Goal: Complete application form: Complete application form

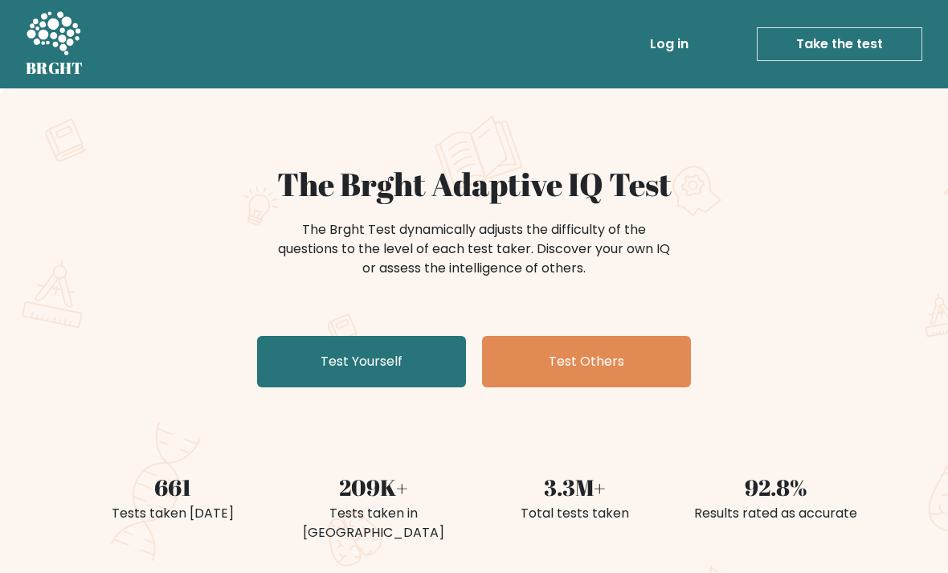
click at [395, 359] on link "Test Yourself" at bounding box center [361, 361] width 209 height 51
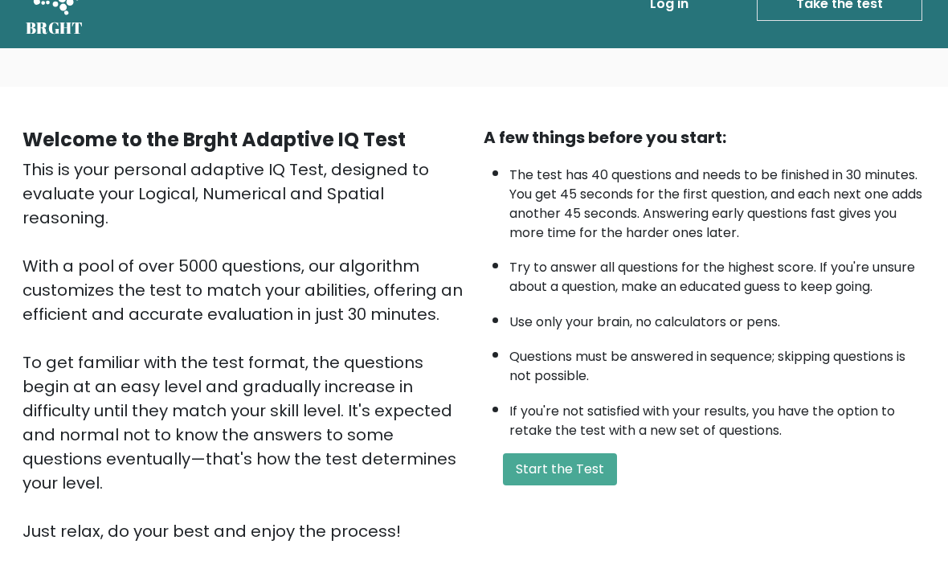
scroll to position [24, 0]
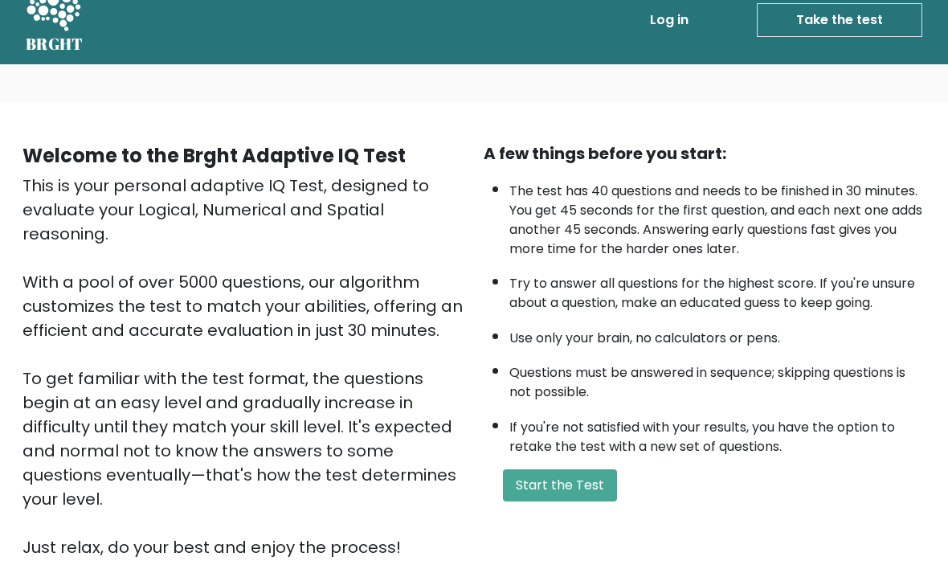
click at [599, 501] on button "Start the Test" at bounding box center [560, 485] width 114 height 32
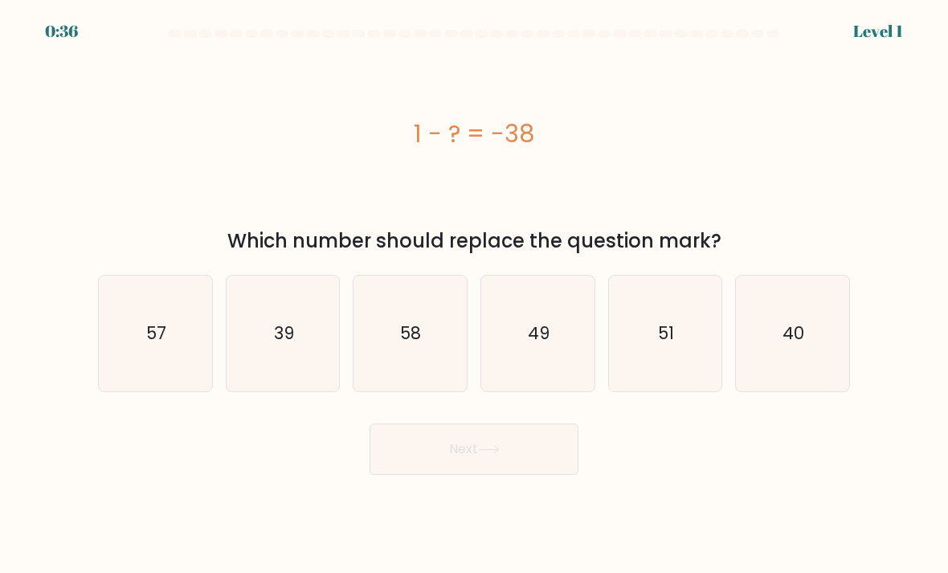
click at [300, 362] on icon "39" at bounding box center [283, 333] width 113 height 113
click at [474, 295] on input "b. 39" at bounding box center [474, 291] width 1 height 8
radio input "true"
click at [533, 460] on button "Next" at bounding box center [474, 448] width 209 height 51
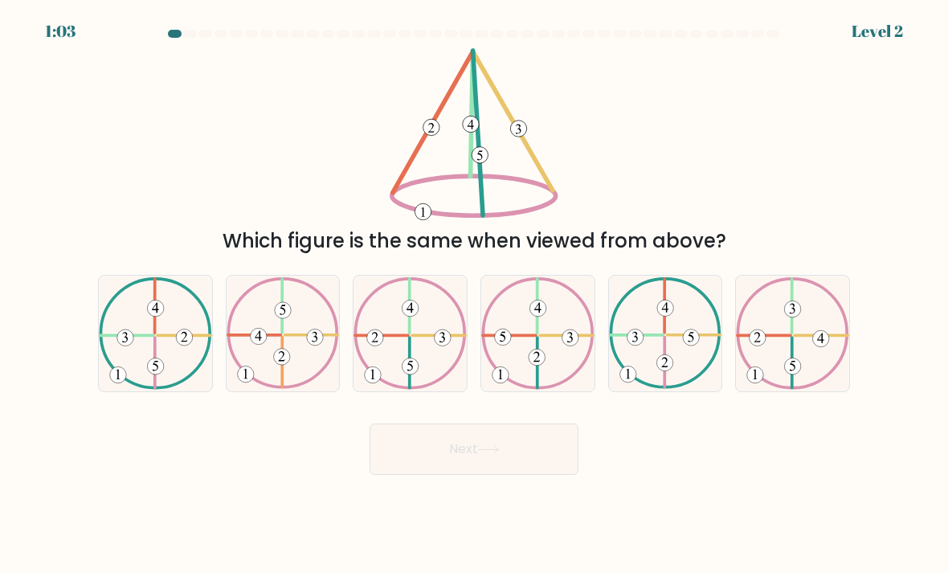
click at [391, 367] on icon at bounding box center [410, 333] width 113 height 112
click at [474, 295] on input "c." at bounding box center [474, 291] width 1 height 8
radio input "true"
click at [531, 456] on button "Next" at bounding box center [474, 448] width 209 height 51
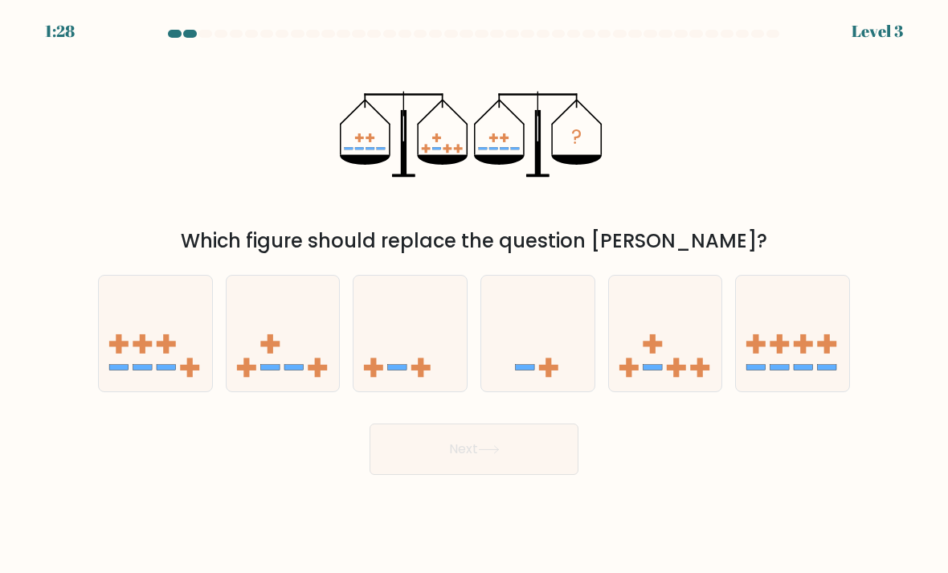
click at [661, 346] on rect at bounding box center [652, 344] width 19 height 6
click at [475, 295] on input "e." at bounding box center [474, 291] width 1 height 8
radio input "true"
click at [525, 466] on button "Next" at bounding box center [474, 448] width 209 height 51
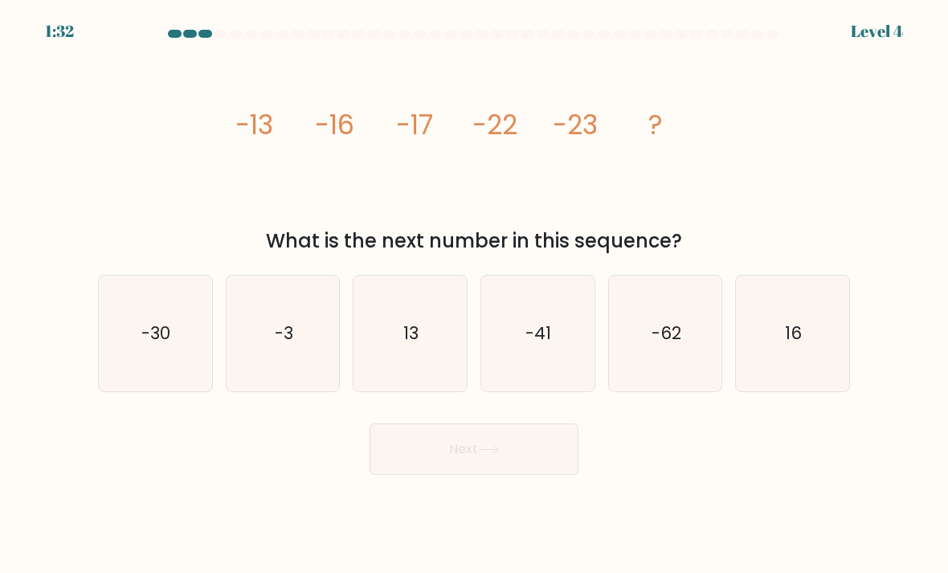
click at [188, 349] on icon "-30" at bounding box center [155, 333] width 113 height 113
click at [474, 295] on input "a. -30" at bounding box center [474, 291] width 1 height 8
radio input "true"
click at [518, 467] on button "Next" at bounding box center [474, 448] width 209 height 51
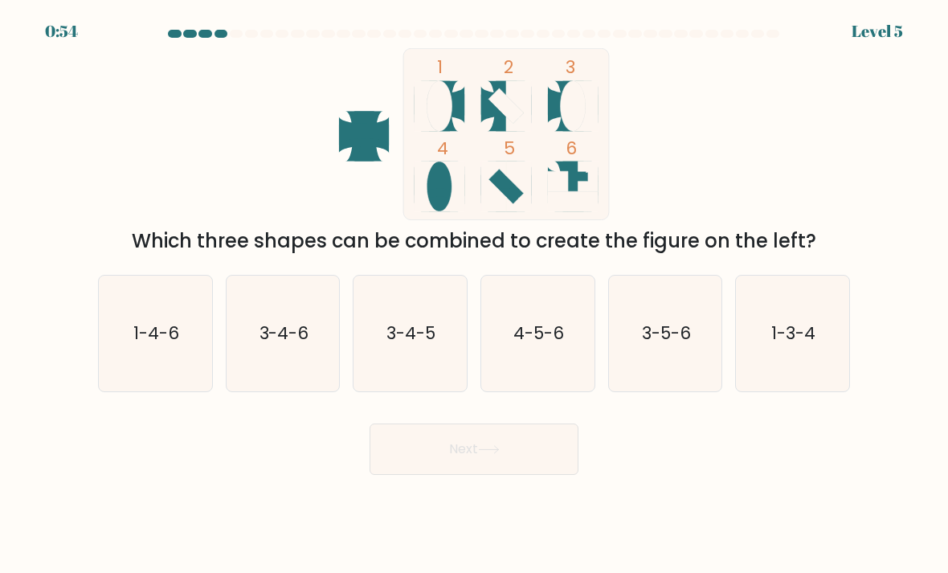
click at [817, 352] on icon "1-3-4" at bounding box center [792, 333] width 113 height 113
click at [475, 295] on input "f. 1-3-4" at bounding box center [474, 291] width 1 height 8
radio input "true"
click at [538, 461] on button "Next" at bounding box center [474, 448] width 209 height 51
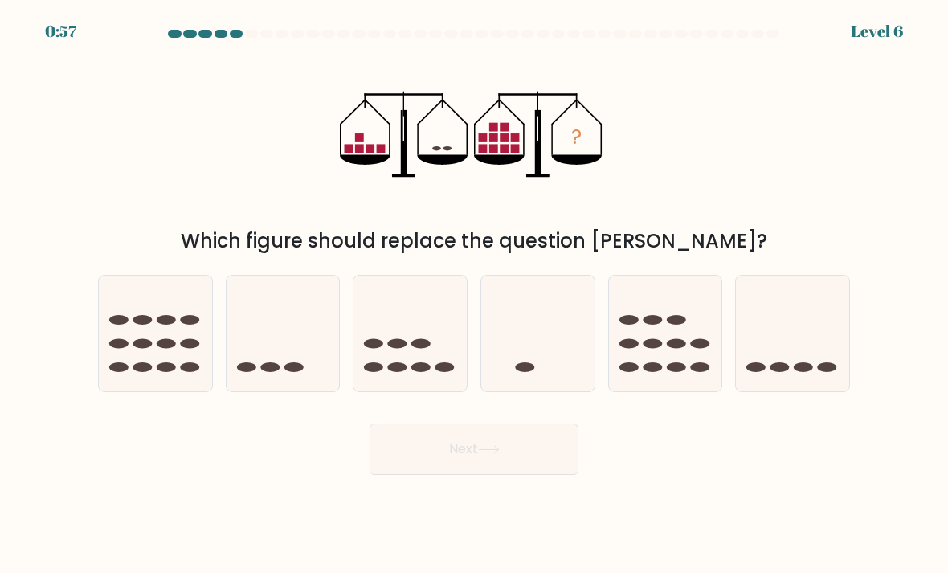
click at [786, 357] on icon at bounding box center [792, 334] width 113 height 94
click at [475, 295] on input "f." at bounding box center [474, 291] width 1 height 8
radio input "true"
click at [513, 461] on button "Next" at bounding box center [474, 448] width 209 height 51
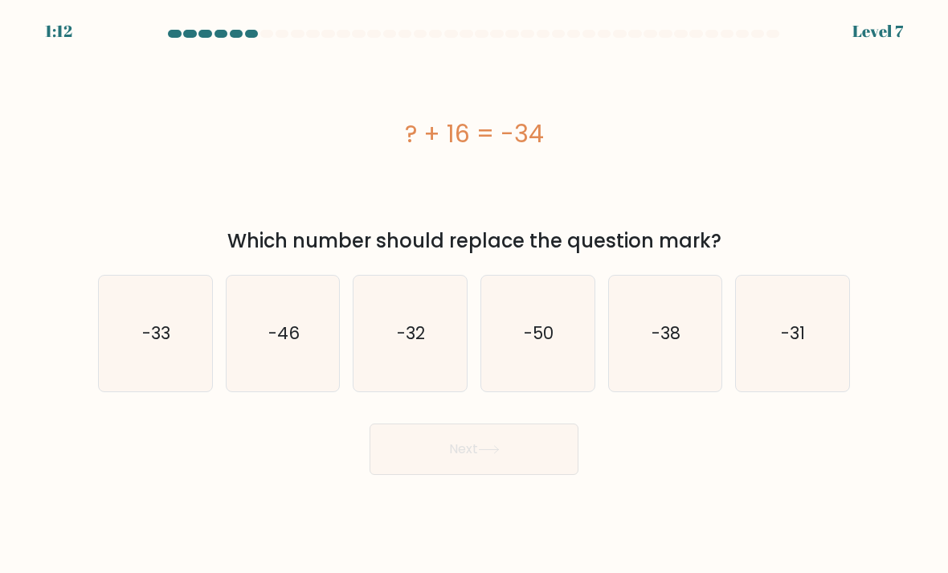
click at [550, 345] on text "-50" at bounding box center [539, 332] width 30 height 23
click at [475, 295] on input "d. -50" at bounding box center [474, 291] width 1 height 8
radio input "true"
click at [543, 467] on button "Next" at bounding box center [474, 448] width 209 height 51
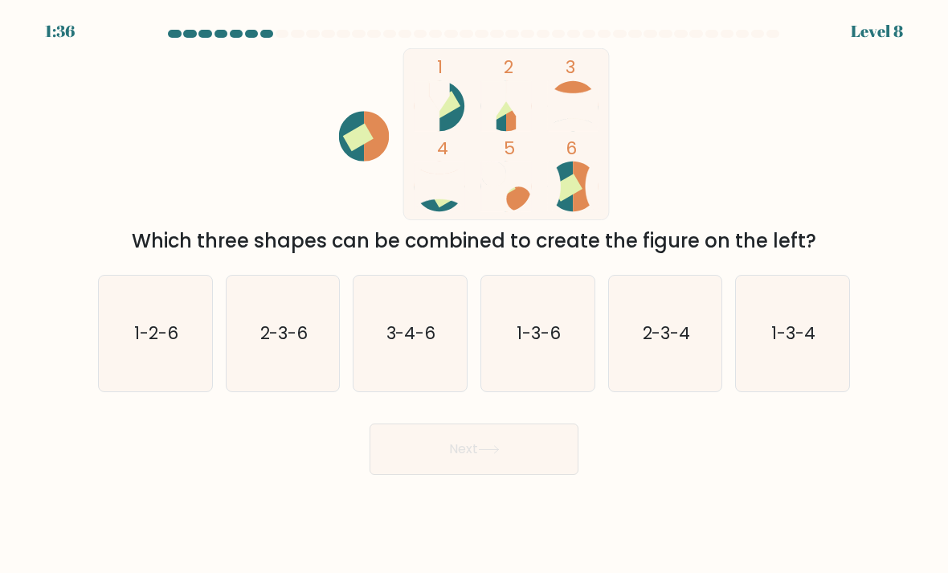
click at [415, 341] on text "3-4-6" at bounding box center [411, 332] width 50 height 23
click at [474, 295] on input "c. 3-4-6" at bounding box center [474, 291] width 1 height 8
radio input "true"
click at [500, 454] on icon at bounding box center [489, 449] width 22 height 9
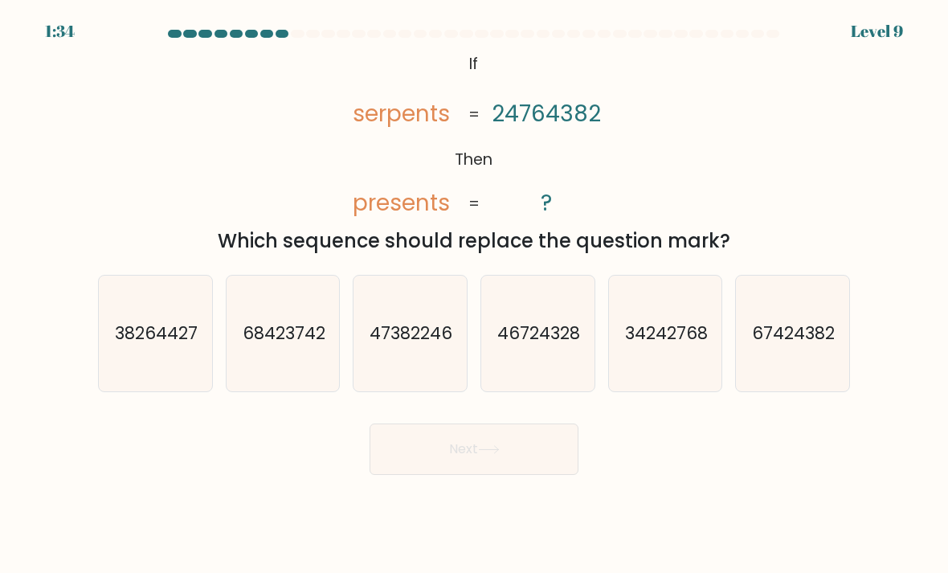
click at [799, 345] on text "67424382" at bounding box center [794, 332] width 83 height 23
click at [475, 295] on input "f. 67424382" at bounding box center [474, 291] width 1 height 8
radio input "true"
click at [537, 466] on button "Next" at bounding box center [474, 448] width 209 height 51
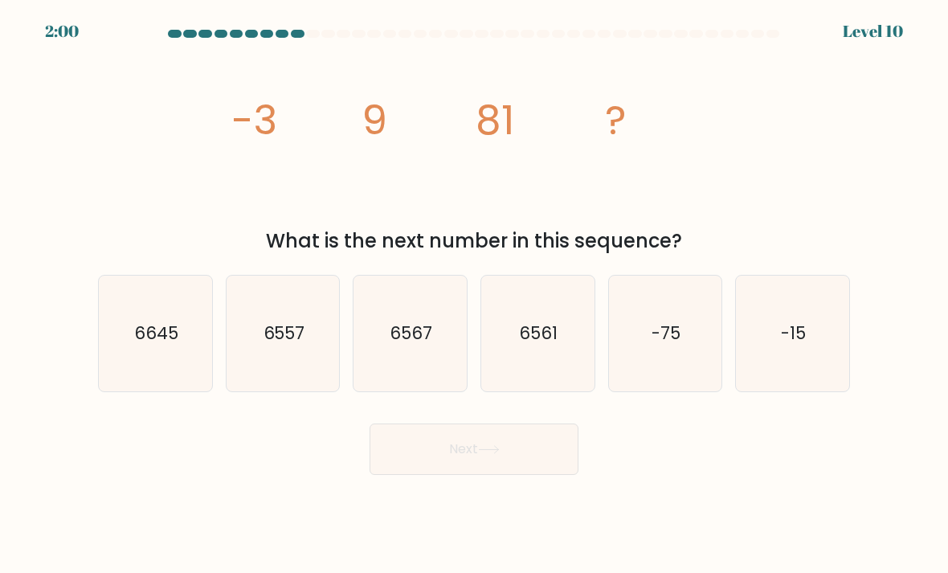
click at [546, 345] on text "6561" at bounding box center [539, 332] width 39 height 23
click at [475, 295] on input "d. 6561" at bounding box center [474, 291] width 1 height 8
radio input "true"
click at [495, 460] on button "Next" at bounding box center [474, 448] width 209 height 51
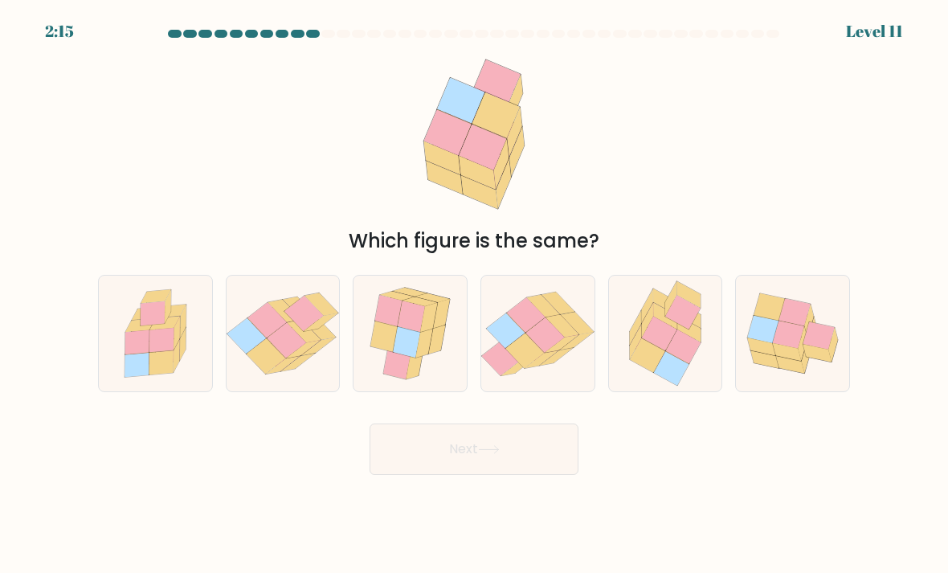
click at [433, 333] on icon at bounding box center [428, 318] width 17 height 30
click at [474, 295] on input "c." at bounding box center [474, 291] width 1 height 8
radio input "true"
click at [497, 459] on button "Next" at bounding box center [474, 448] width 209 height 51
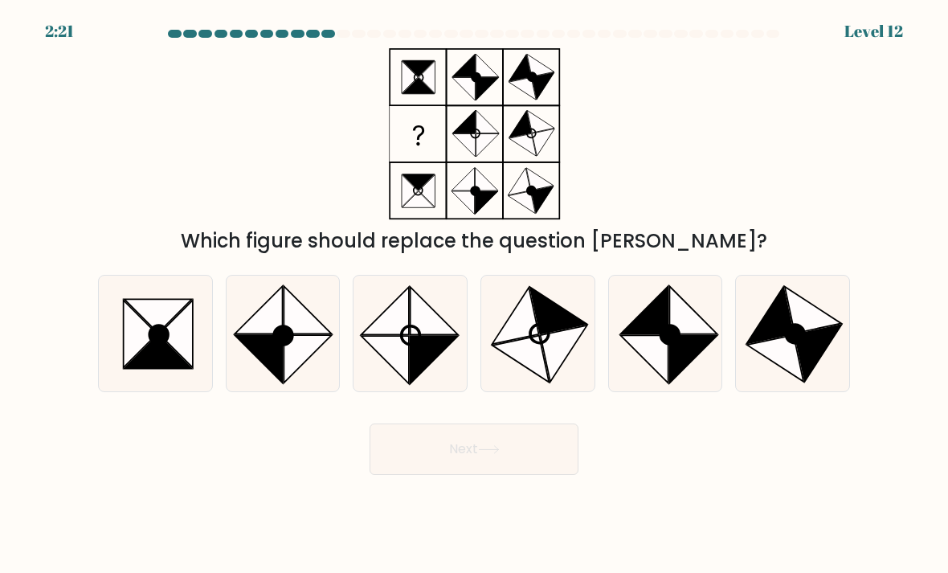
click at [125, 351] on icon at bounding box center [141, 334] width 34 height 67
click at [474, 295] on input "a." at bounding box center [474, 291] width 1 height 8
radio input "true"
click at [487, 456] on button "Next" at bounding box center [474, 448] width 209 height 51
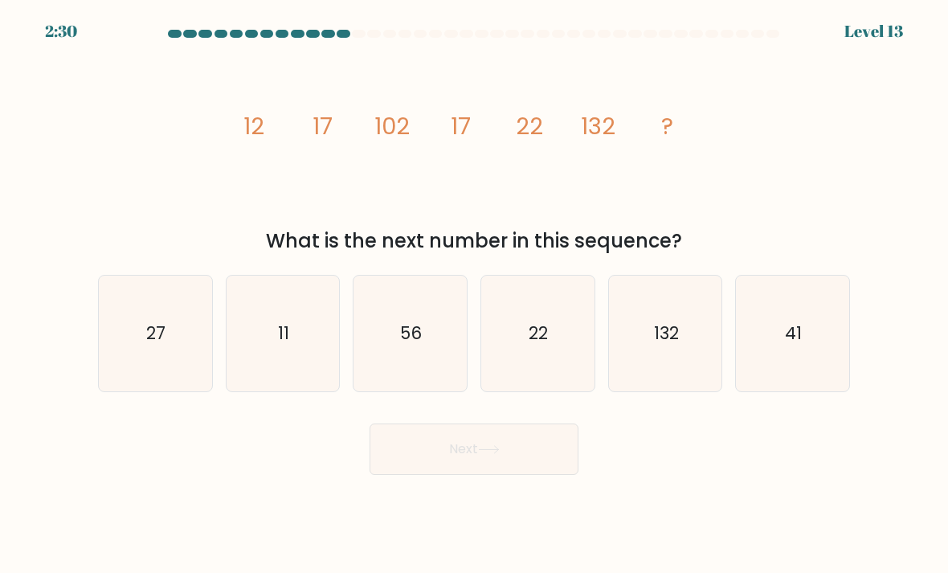
click at [566, 370] on icon "22" at bounding box center [537, 333] width 113 height 113
click at [475, 295] on input "d. 22" at bounding box center [474, 291] width 1 height 8
radio input "true"
click at [540, 475] on button "Next" at bounding box center [474, 448] width 209 height 51
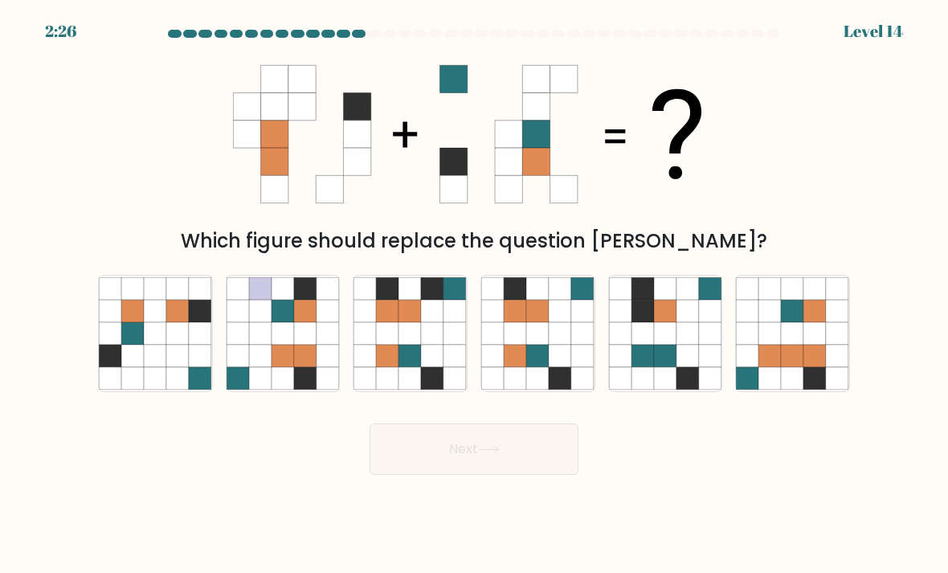
click at [808, 361] on icon at bounding box center [815, 356] width 22 height 22
click at [475, 295] on input "f." at bounding box center [474, 291] width 1 height 8
radio input "true"
click at [549, 452] on button "Next" at bounding box center [474, 448] width 209 height 51
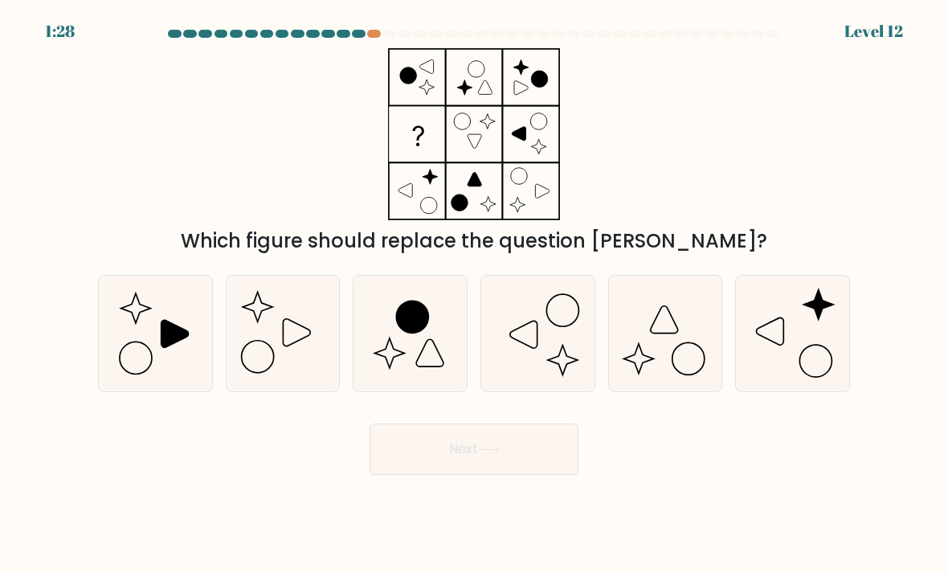
click at [555, 352] on icon at bounding box center [537, 333] width 113 height 113
click at [475, 295] on input "d." at bounding box center [474, 291] width 1 height 8
radio input "true"
click at [464, 475] on button "Next" at bounding box center [474, 448] width 209 height 51
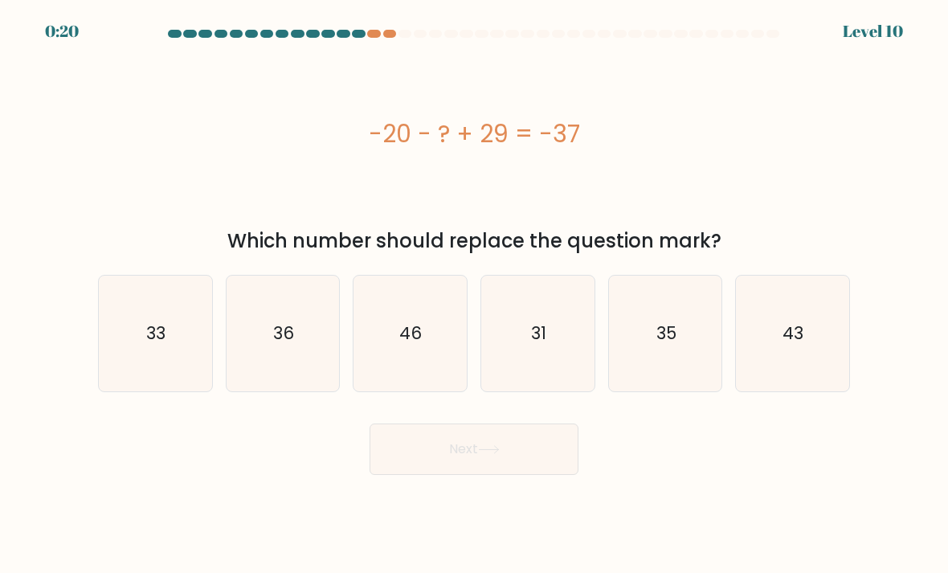
click at [421, 345] on text "46" at bounding box center [411, 332] width 22 height 23
click at [474, 295] on input "c. 46" at bounding box center [474, 291] width 1 height 8
radio input "true"
click at [545, 466] on button "Next" at bounding box center [474, 448] width 209 height 51
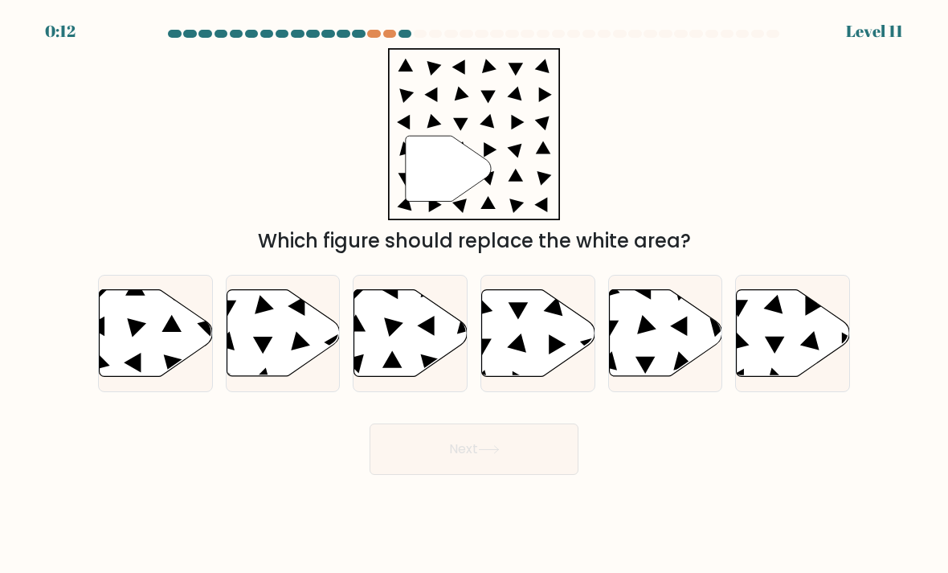
click at [542, 358] on icon at bounding box center [538, 333] width 113 height 87
click at [475, 295] on input "d." at bounding box center [474, 291] width 1 height 8
radio input "true"
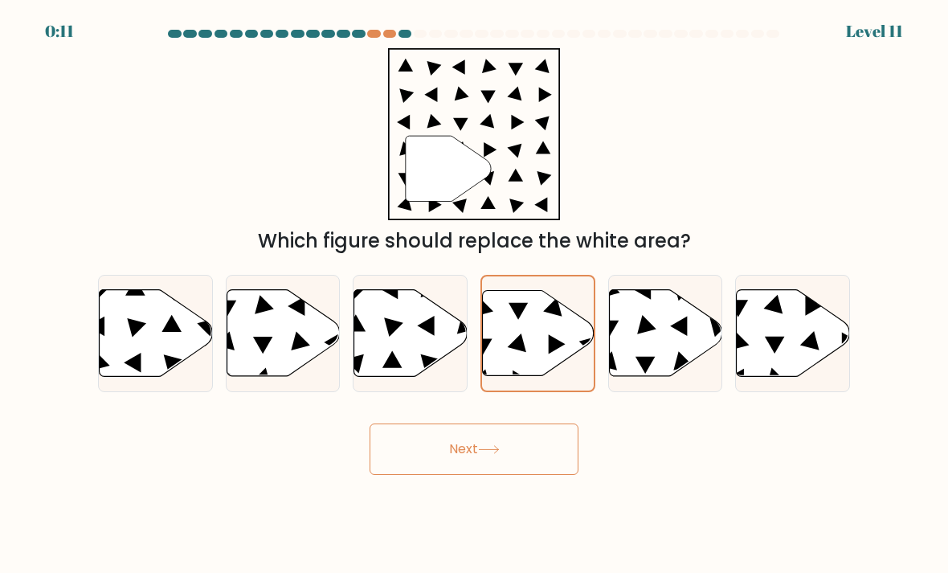
click at [540, 475] on button "Next" at bounding box center [474, 448] width 209 height 51
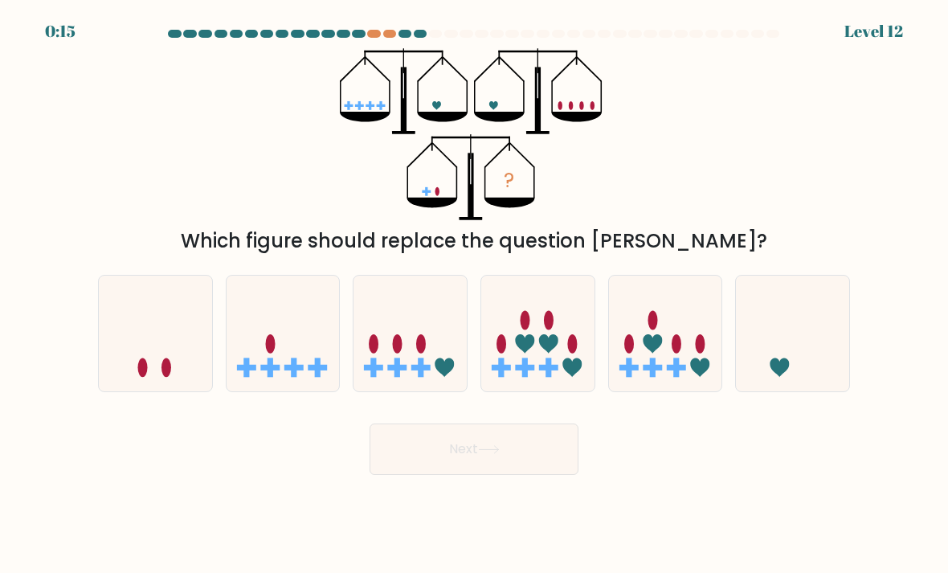
click at [818, 362] on icon at bounding box center [792, 334] width 113 height 94
click at [475, 295] on input "f." at bounding box center [474, 291] width 1 height 8
radio input "true"
click at [515, 467] on button "Next" at bounding box center [474, 448] width 209 height 51
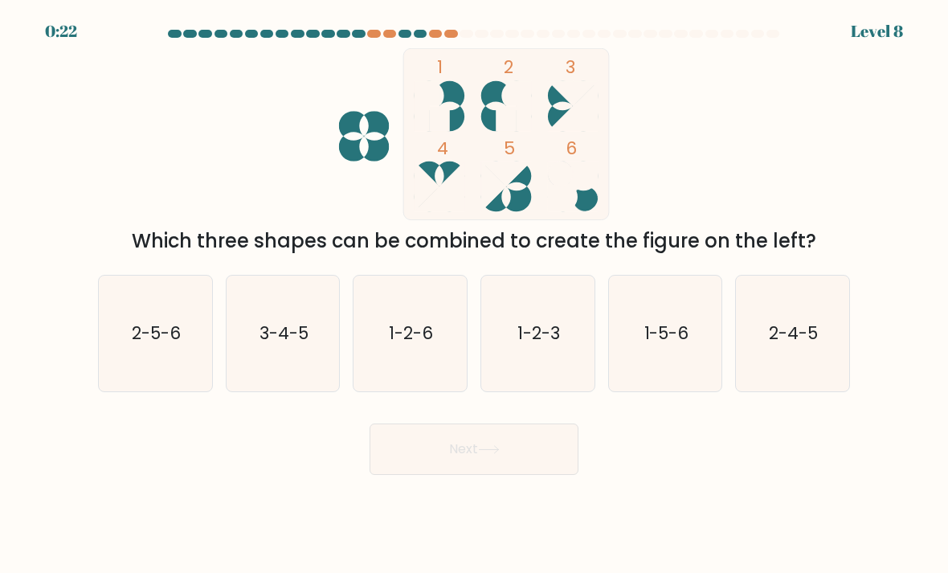
click at [296, 382] on icon "3-4-5" at bounding box center [283, 333] width 113 height 113
click at [474, 295] on input "b. 3-4-5" at bounding box center [474, 291] width 1 height 8
radio input "true"
click at [494, 453] on icon at bounding box center [488, 449] width 19 height 7
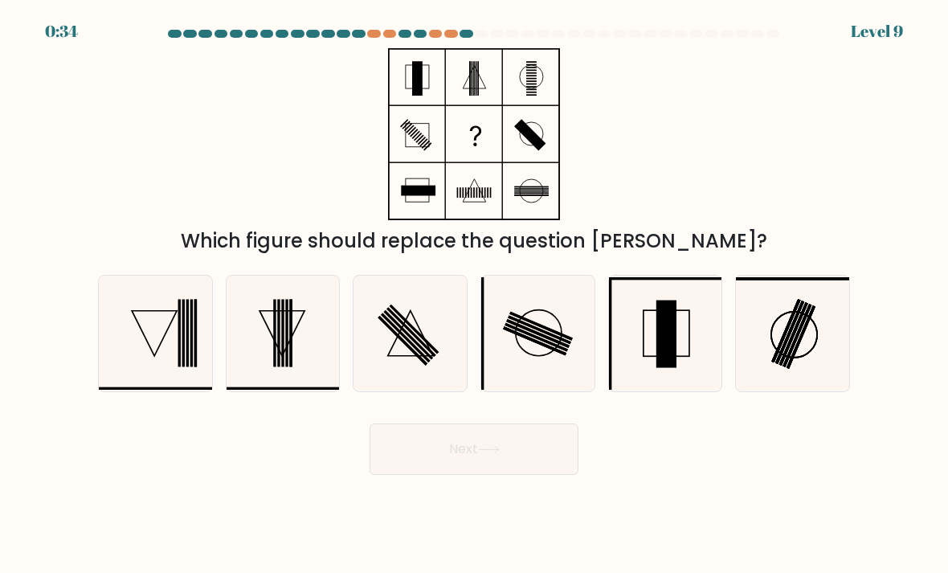
click at [423, 357] on rect at bounding box center [412, 332] width 50 height 50
click at [474, 295] on input "c." at bounding box center [474, 291] width 1 height 8
radio input "true"
click at [521, 456] on button "Next" at bounding box center [474, 448] width 209 height 51
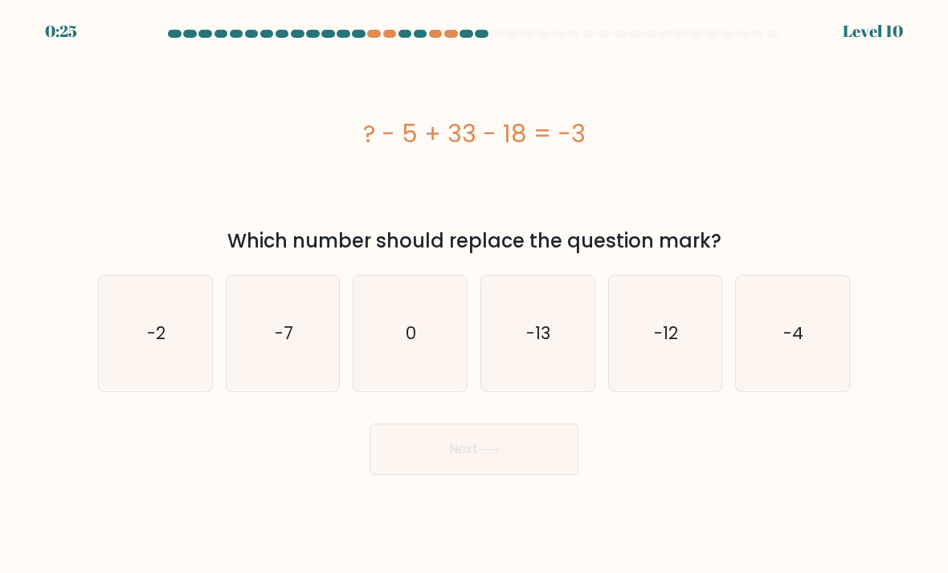
click at [560, 353] on icon "-13" at bounding box center [537, 333] width 113 height 113
click at [475, 295] on input "d. -13" at bounding box center [474, 291] width 1 height 8
radio input "true"
click at [560, 469] on button "Next" at bounding box center [474, 448] width 209 height 51
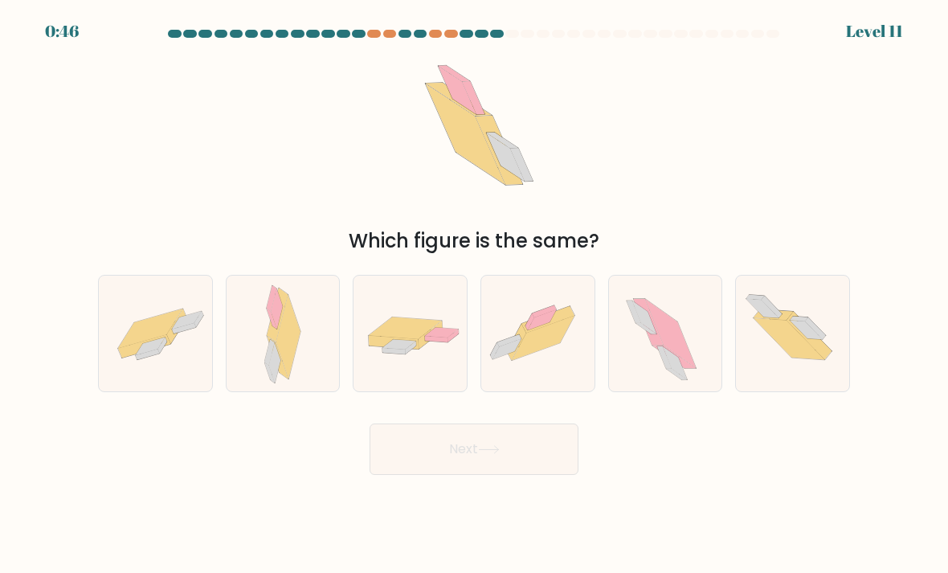
click at [289, 369] on icon at bounding box center [288, 337] width 24 height 84
click at [474, 295] on input "b." at bounding box center [474, 291] width 1 height 8
radio input "true"
click at [489, 459] on button "Next" at bounding box center [474, 448] width 209 height 51
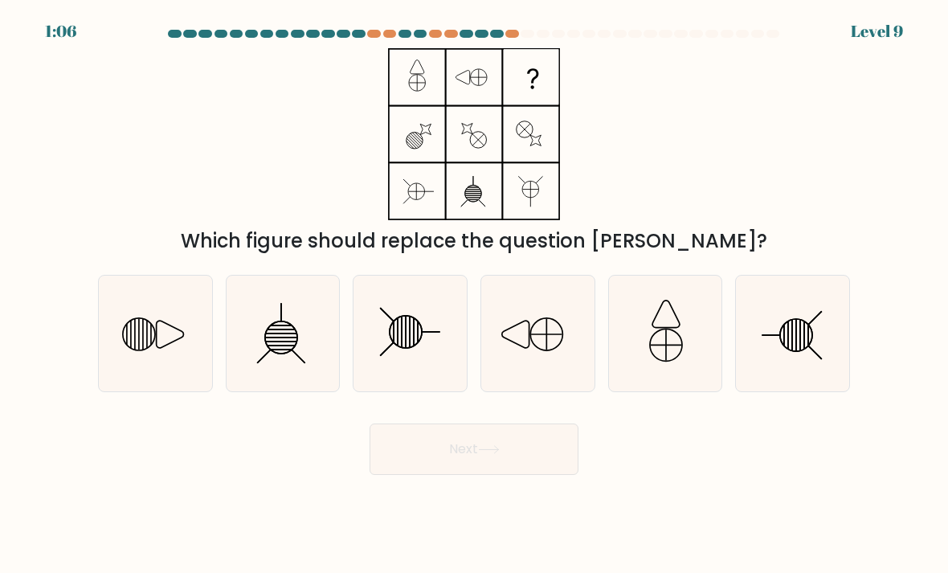
click at [140, 390] on icon at bounding box center [155, 333] width 113 height 113
click at [474, 295] on input "a." at bounding box center [474, 291] width 1 height 8
radio input "true"
click at [488, 448] on button "Next" at bounding box center [474, 448] width 209 height 51
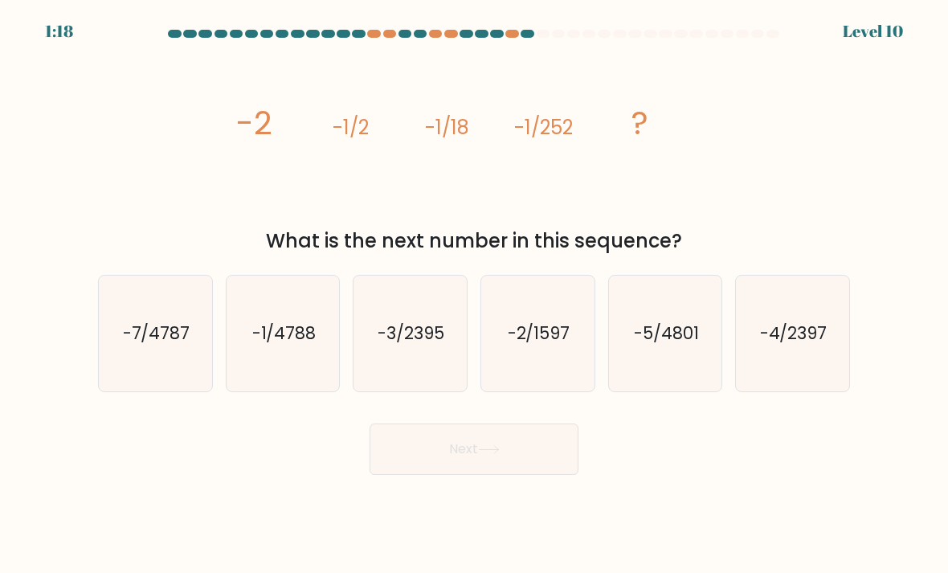
click at [301, 345] on text "-1/4788" at bounding box center [283, 332] width 64 height 23
click at [474, 295] on input "b. -1/4788" at bounding box center [474, 291] width 1 height 8
radio input "true"
click at [509, 468] on button "Next" at bounding box center [474, 448] width 209 height 51
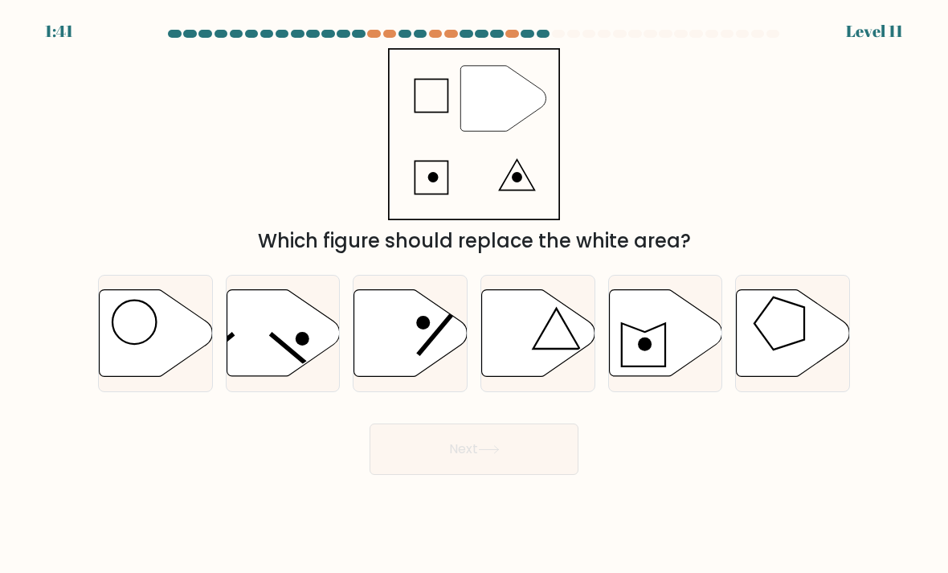
click at [546, 354] on icon at bounding box center [538, 333] width 113 height 87
click at [475, 295] on input "d." at bounding box center [474, 291] width 1 height 8
radio input "true"
click at [530, 475] on button "Next" at bounding box center [474, 448] width 209 height 51
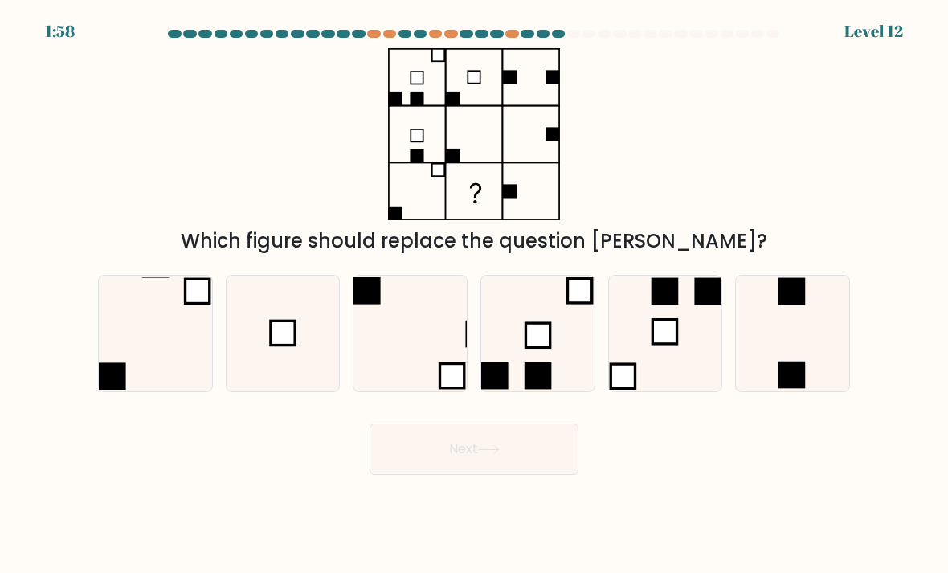
click at [299, 360] on icon at bounding box center [283, 333] width 113 height 113
click at [474, 295] on input "b." at bounding box center [474, 291] width 1 height 8
radio input "true"
click at [547, 460] on button "Next" at bounding box center [474, 448] width 209 height 51
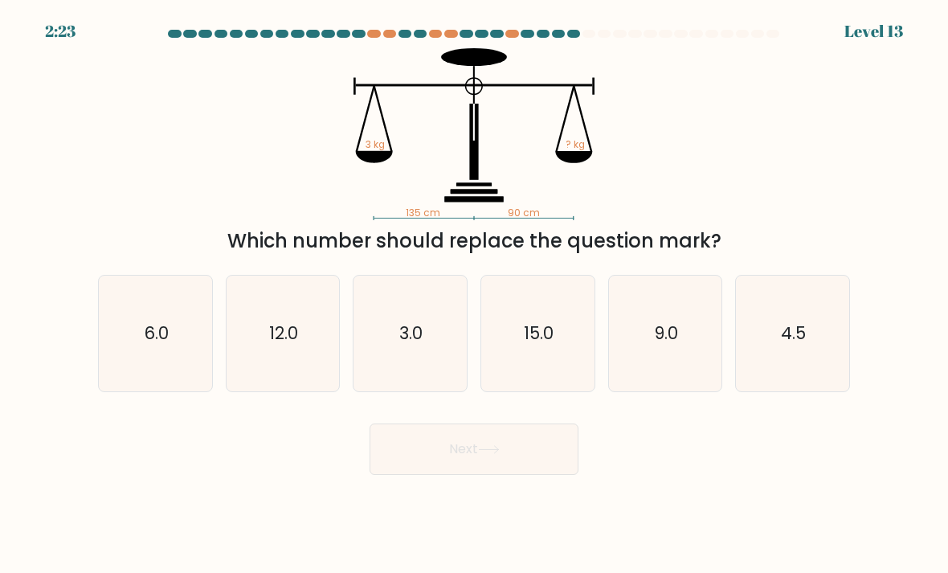
click at [428, 350] on icon "3.0" at bounding box center [410, 333] width 113 height 113
click at [474, 295] on input "c. 3.0" at bounding box center [474, 291] width 1 height 8
radio input "true"
click at [533, 464] on button "Next" at bounding box center [474, 448] width 209 height 51
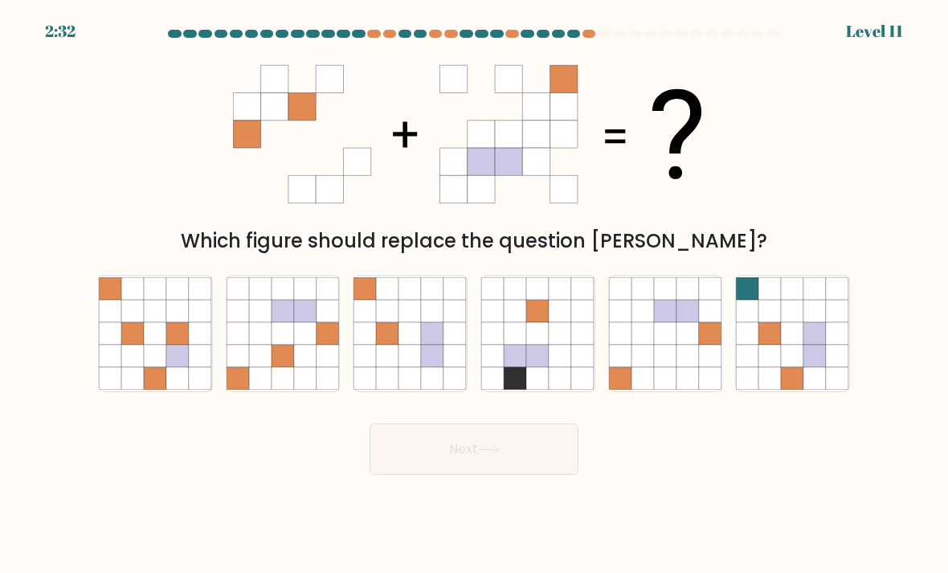
click at [301, 345] on icon at bounding box center [305, 333] width 22 height 22
click at [474, 295] on input "b." at bounding box center [474, 291] width 1 height 8
radio input "true"
click at [546, 469] on button "Next" at bounding box center [474, 448] width 209 height 51
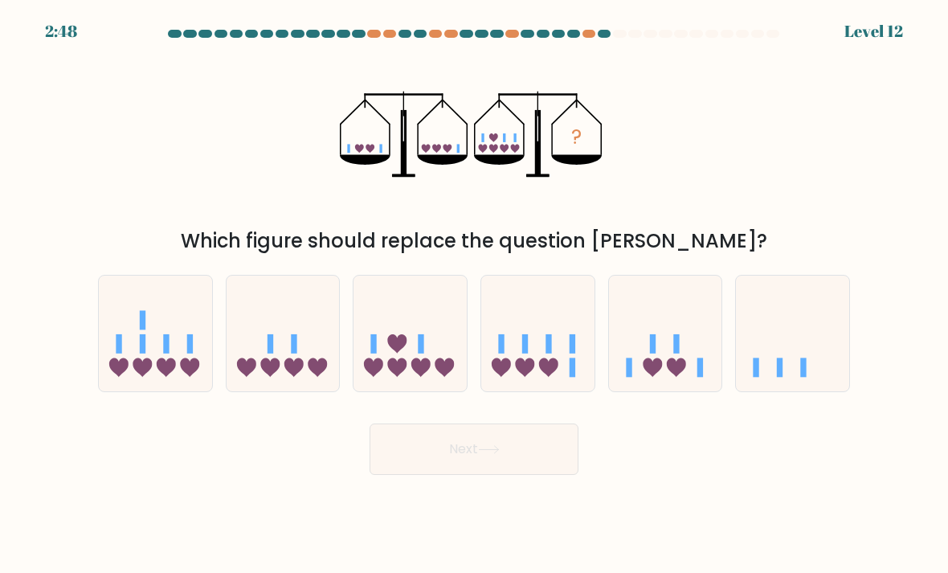
click at [540, 381] on icon at bounding box center [537, 334] width 113 height 94
click at [475, 295] on input "d." at bounding box center [474, 291] width 1 height 8
radio input "true"
click at [550, 462] on button "Next" at bounding box center [474, 448] width 209 height 51
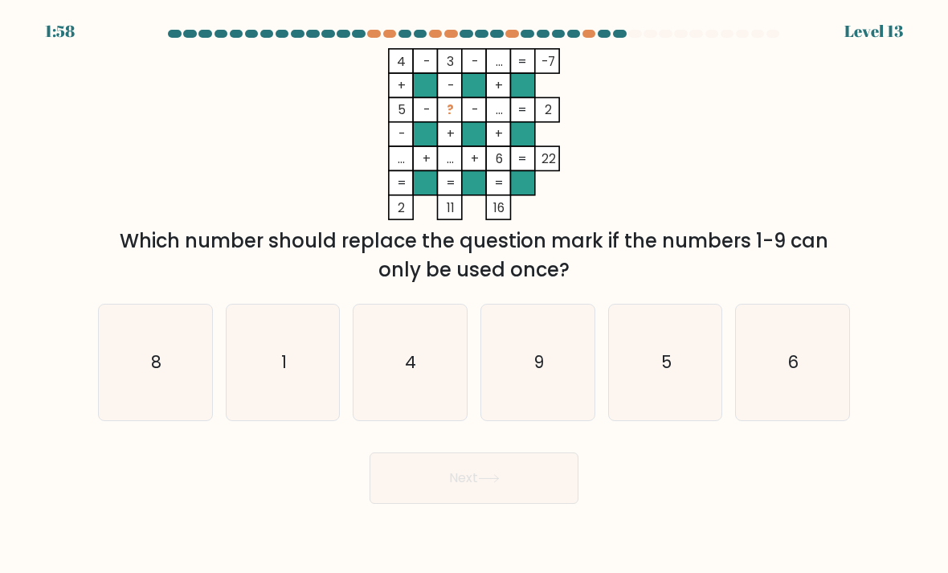
click at [420, 388] on icon "4" at bounding box center [410, 362] width 113 height 113
click at [474, 295] on input "c. 4" at bounding box center [474, 291] width 1 height 8
radio input "true"
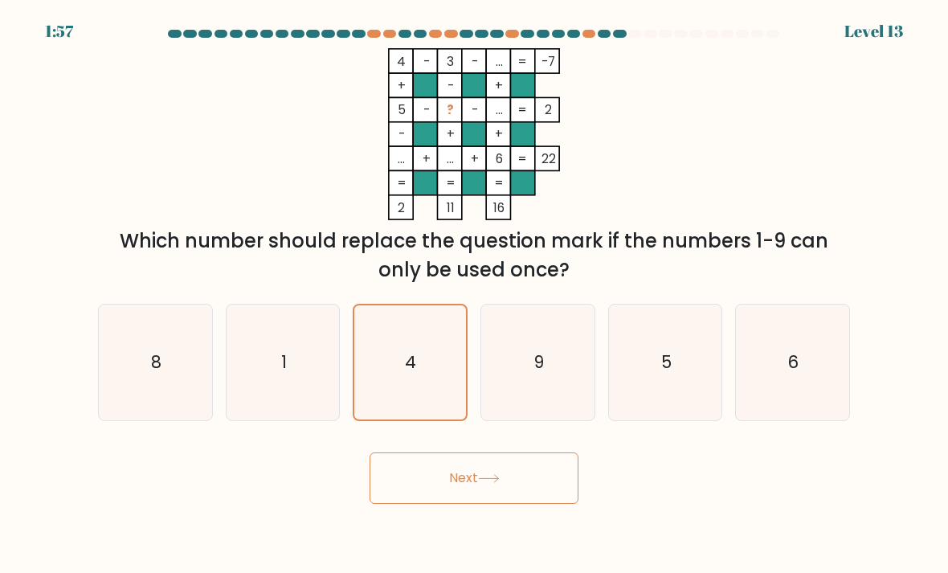
click at [521, 479] on button "Next" at bounding box center [474, 477] width 209 height 51
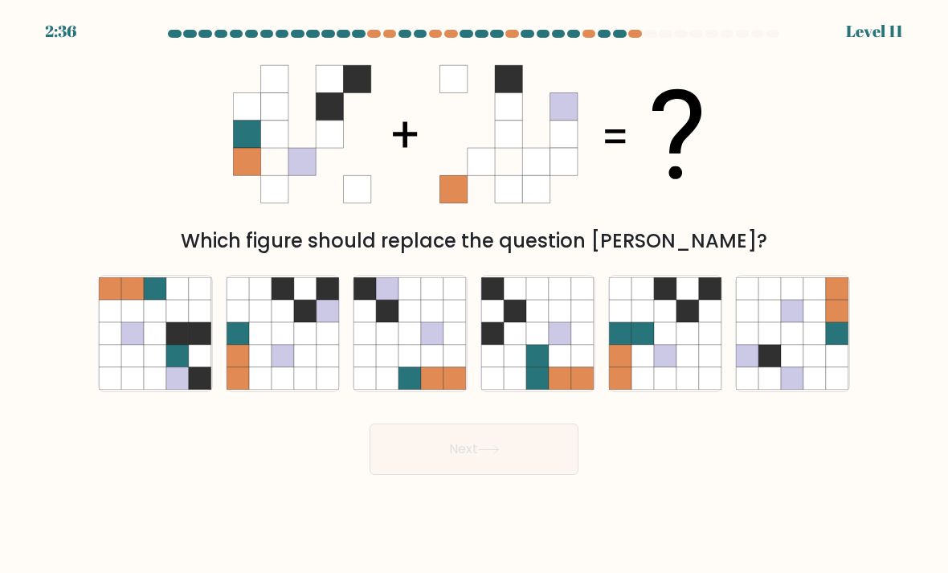
click at [337, 342] on icon at bounding box center [328, 333] width 22 height 22
click at [474, 295] on input "b." at bounding box center [474, 291] width 1 height 8
radio input "true"
click at [500, 448] on button "Next" at bounding box center [474, 448] width 209 height 51
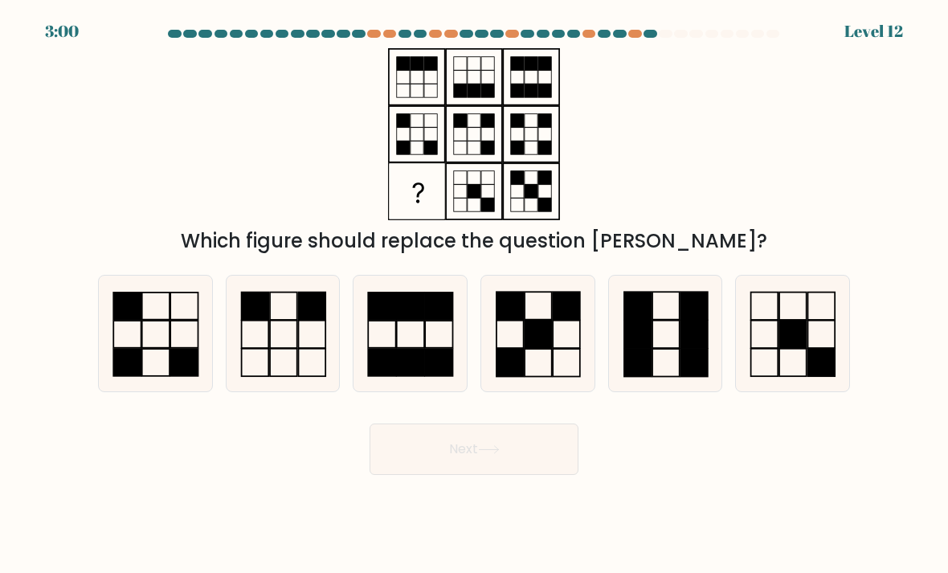
click at [280, 373] on icon at bounding box center [283, 333] width 113 height 113
click at [474, 295] on input "b." at bounding box center [474, 291] width 1 height 8
radio input "true"
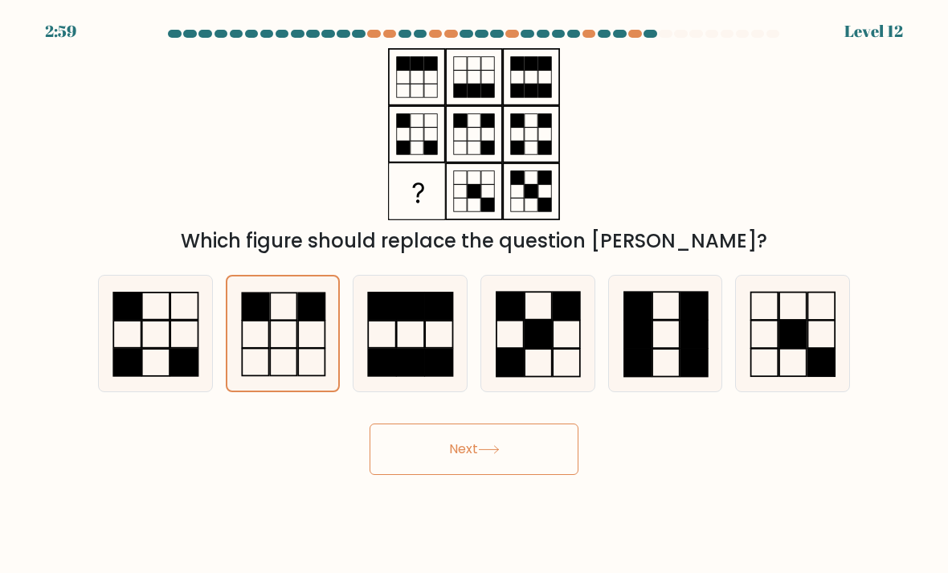
click at [476, 472] on button "Next" at bounding box center [474, 448] width 209 height 51
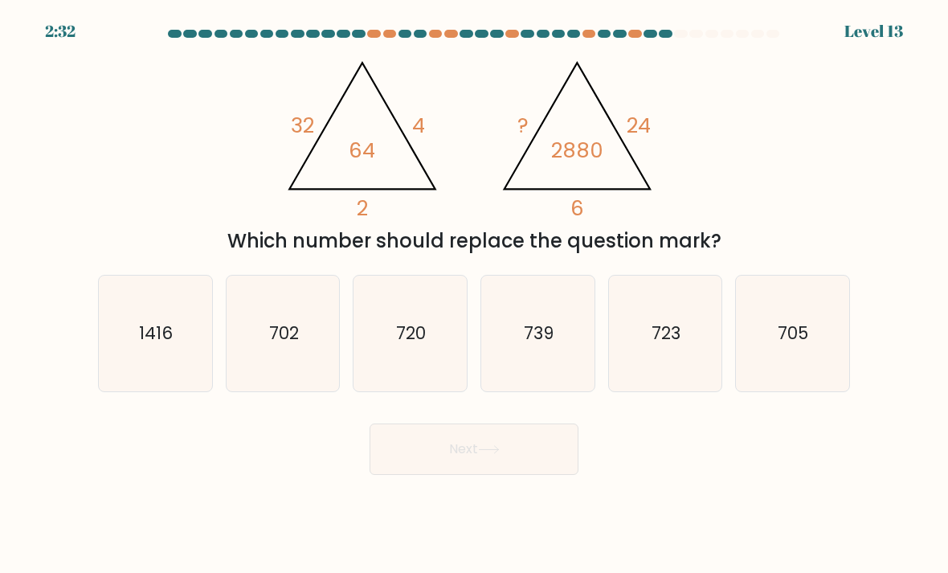
click at [422, 320] on icon "720" at bounding box center [410, 333] width 113 height 113
click at [474, 295] on input "c. 720" at bounding box center [474, 291] width 1 height 8
radio input "true"
click at [508, 470] on button "Next" at bounding box center [474, 448] width 209 height 51
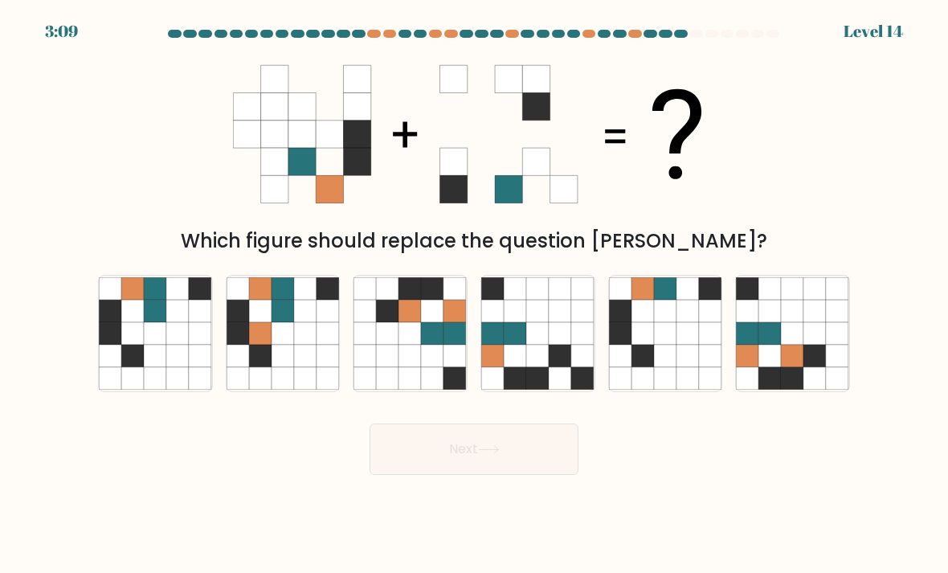
click at [562, 362] on icon at bounding box center [560, 356] width 22 height 22
click at [475, 295] on input "d." at bounding box center [474, 291] width 1 height 8
radio input "true"
click at [510, 465] on button "Next" at bounding box center [474, 448] width 209 height 51
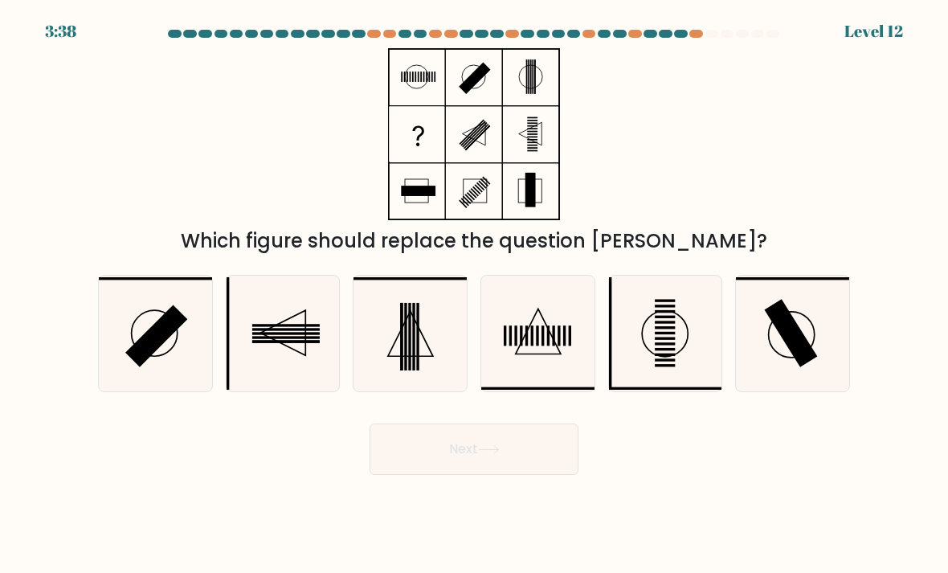
click at [265, 370] on icon at bounding box center [283, 333] width 113 height 113
click at [474, 295] on input "b." at bounding box center [474, 291] width 1 height 8
radio input "true"
click at [459, 475] on button "Next" at bounding box center [474, 448] width 209 height 51
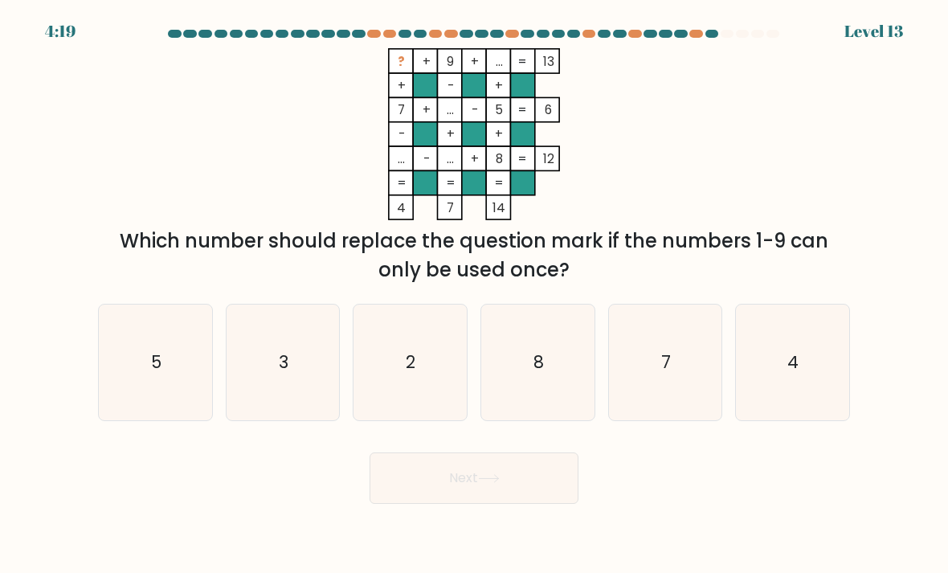
click at [671, 352] on icon "7" at bounding box center [665, 362] width 113 height 113
click at [475, 295] on input "e. 7" at bounding box center [474, 291] width 1 height 8
radio input "true"
click at [534, 499] on button "Next" at bounding box center [474, 477] width 209 height 51
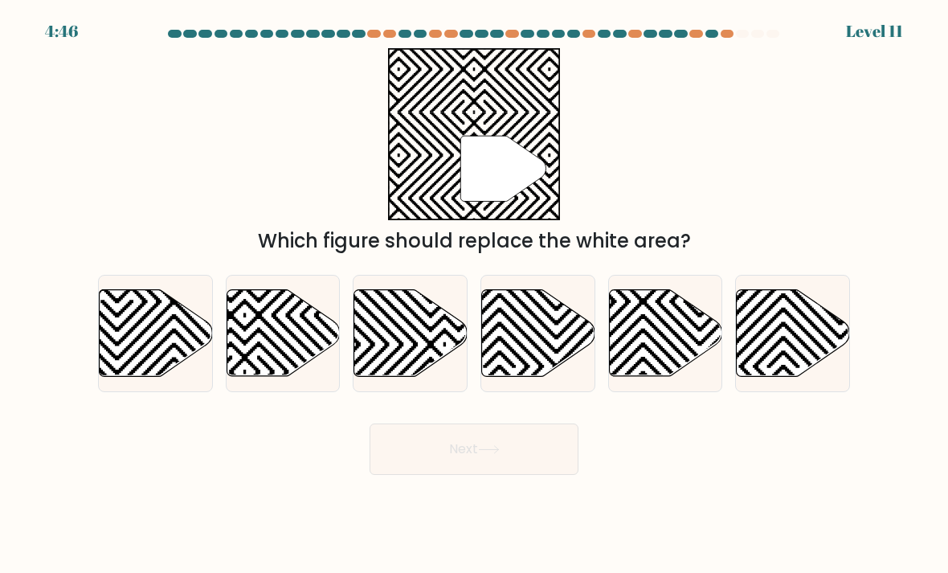
click at [167, 338] on icon at bounding box center [117, 288] width 228 height 228
click at [474, 295] on input "a." at bounding box center [474, 291] width 1 height 8
radio input "true"
click at [570, 475] on button "Next" at bounding box center [474, 448] width 209 height 51
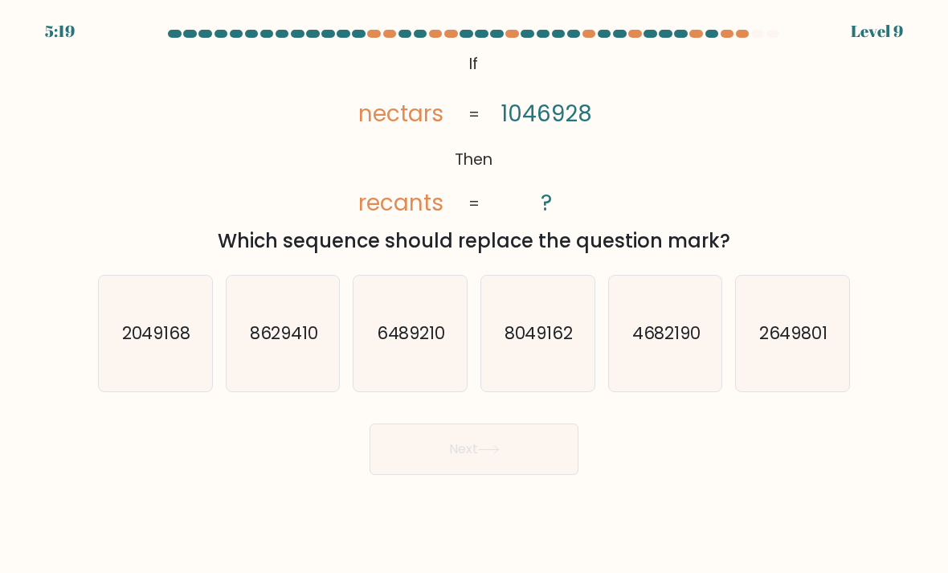
click at [155, 362] on icon "2049168" at bounding box center [155, 333] width 113 height 113
click at [474, 295] on input "a. 2049168" at bounding box center [474, 291] width 1 height 8
radio input "true"
click at [495, 448] on button "Next" at bounding box center [474, 448] width 209 height 51
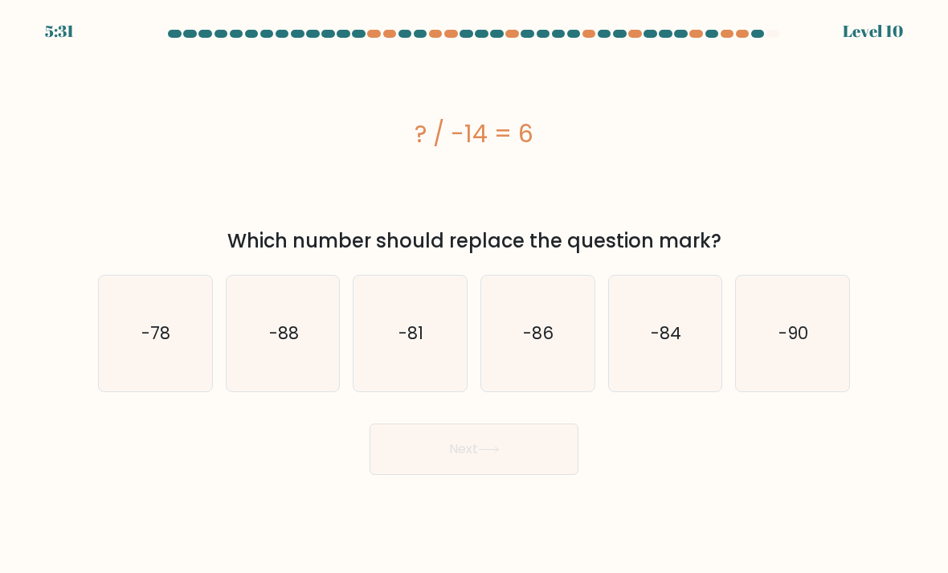
click at [662, 373] on icon "-84" at bounding box center [665, 333] width 113 height 113
click at [475, 295] on input "e. -84" at bounding box center [474, 291] width 1 height 8
radio input "true"
click at [529, 475] on button "Next" at bounding box center [474, 448] width 209 height 51
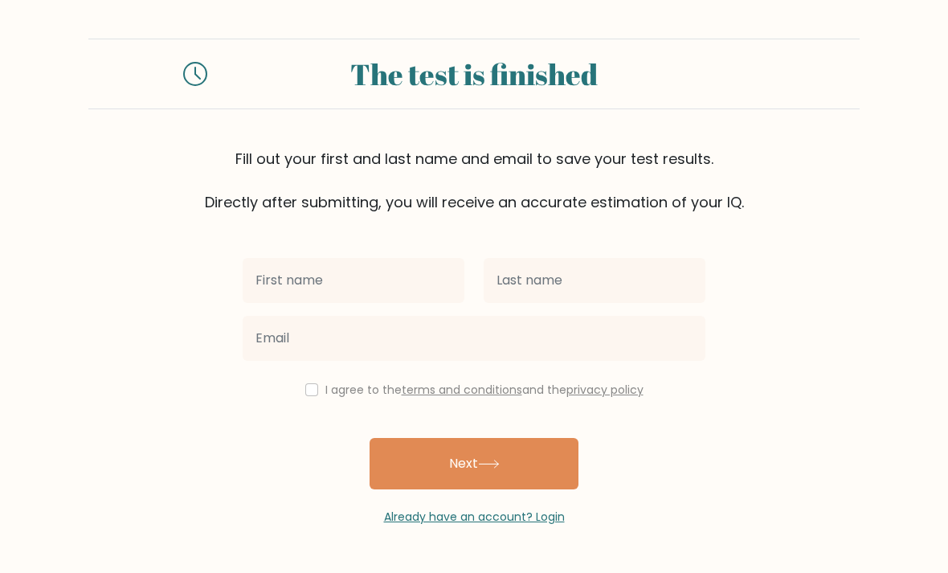
click at [296, 276] on input "text" at bounding box center [354, 280] width 222 height 45
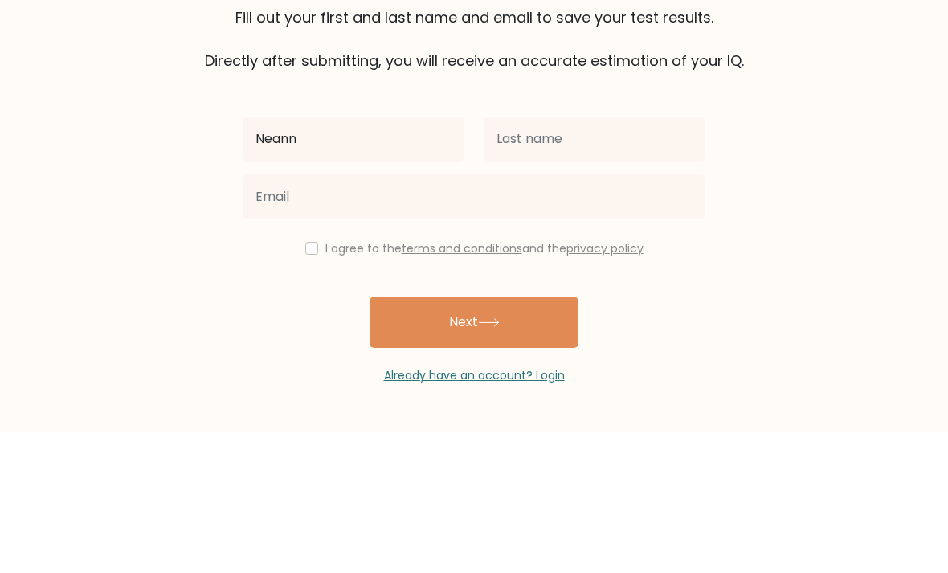
type input "Neann"
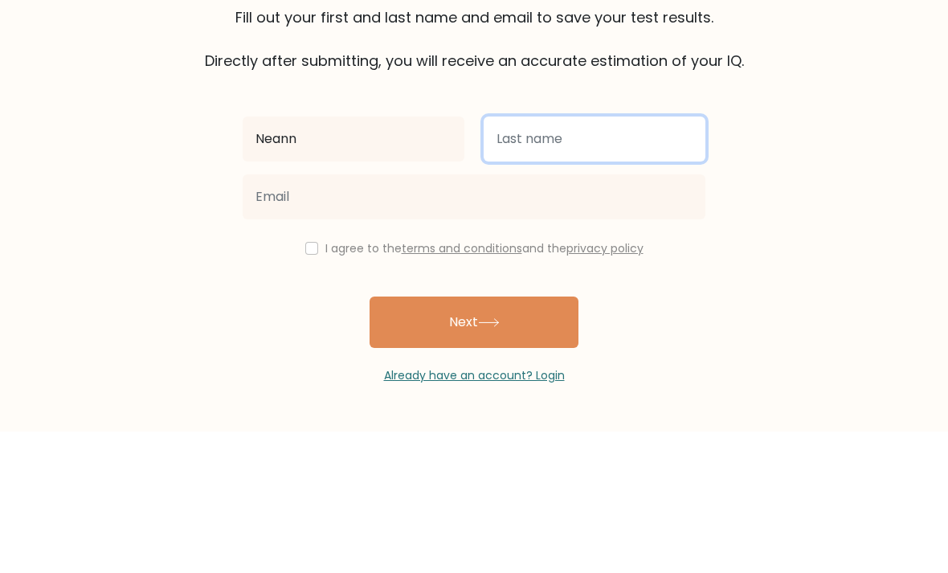
click at [617, 258] on input "text" at bounding box center [595, 280] width 222 height 45
type input "Postrado"
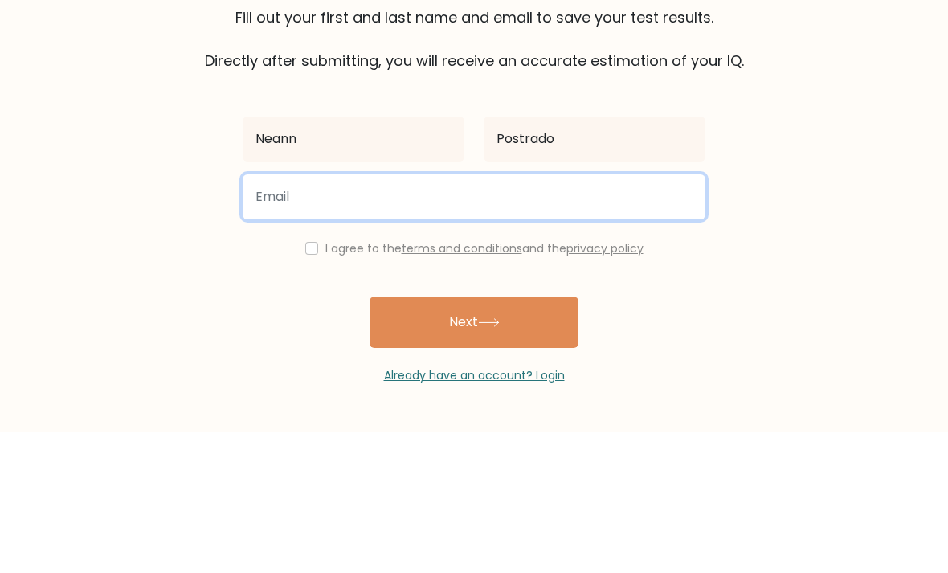
click at [280, 316] on input "email" at bounding box center [474, 338] width 463 height 45
type input "[EMAIL_ADDRESS][DOMAIN_NAME]"
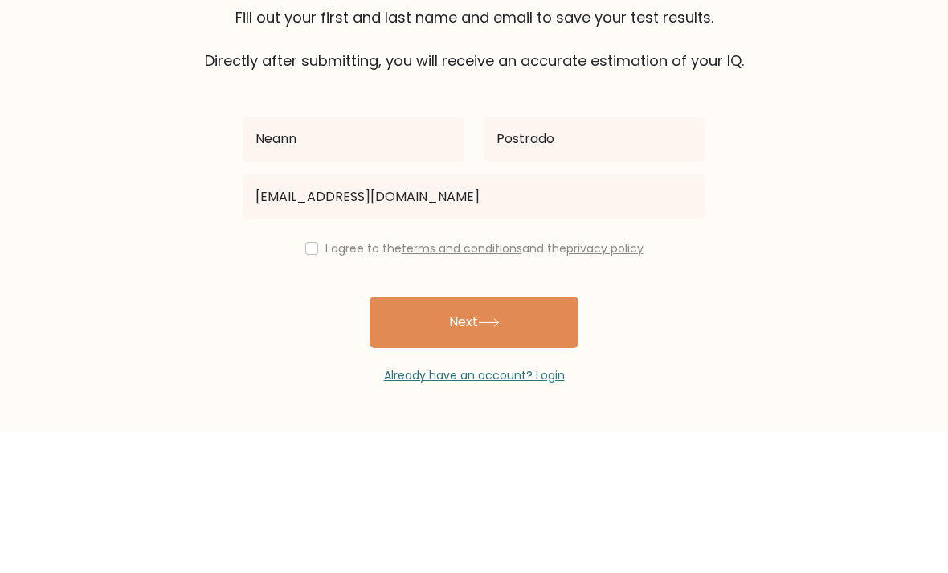
click at [305, 383] on input "checkbox" at bounding box center [311, 389] width 13 height 13
checkbox input "true"
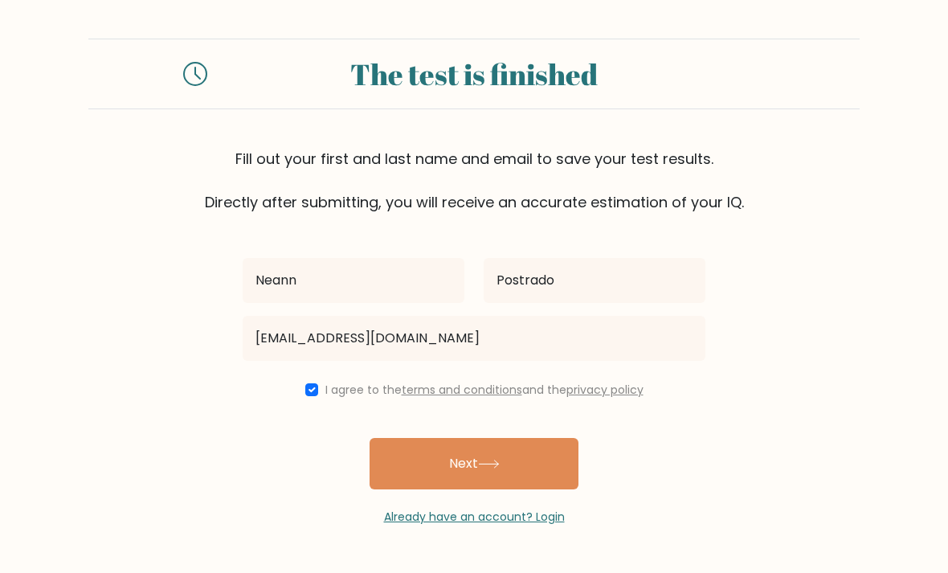
click at [530, 438] on button "Next" at bounding box center [474, 463] width 209 height 51
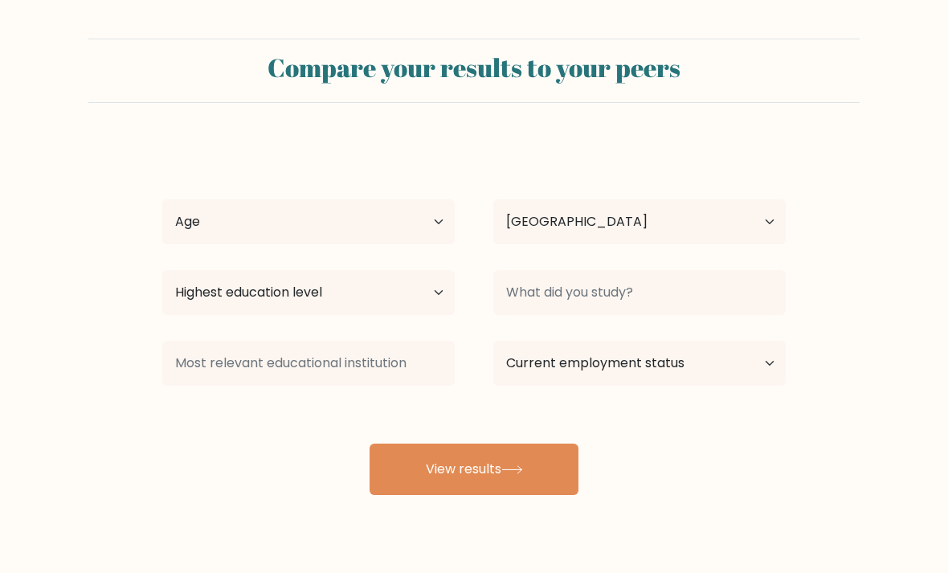
select select "PH"
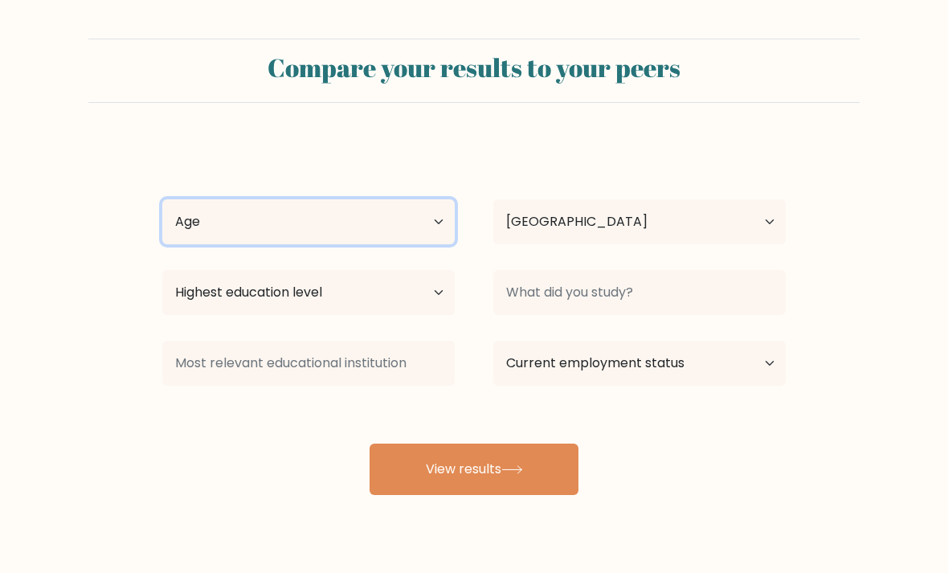
click at [435, 226] on select "Age Under [DEMOGRAPHIC_DATA] [DEMOGRAPHIC_DATA] [DEMOGRAPHIC_DATA] [DEMOGRAPHIC…" at bounding box center [308, 221] width 292 height 45
select select "25_34"
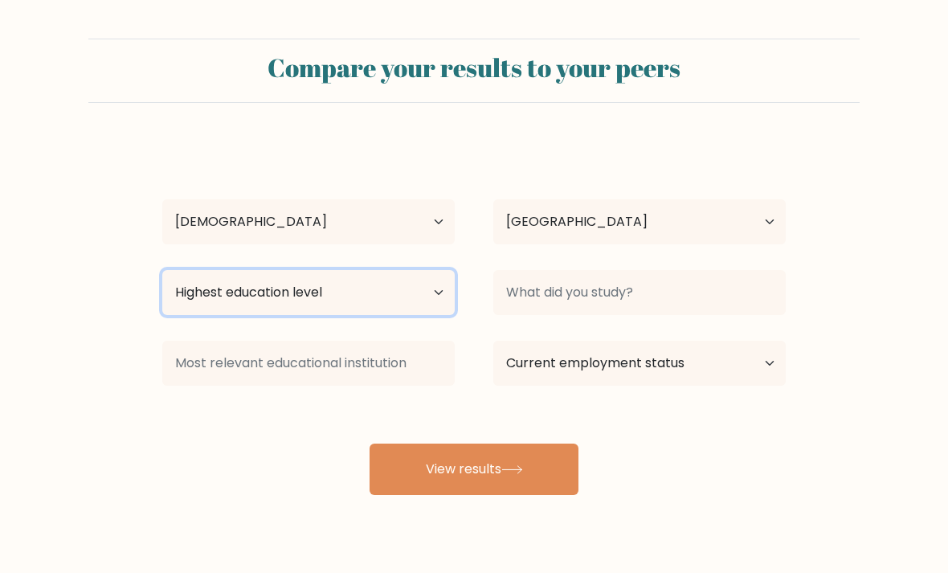
click at [430, 292] on select "Highest education level No schooling Primary Lower Secondary Upper Secondary Oc…" at bounding box center [308, 292] width 292 height 45
select select "bachelors_degree"
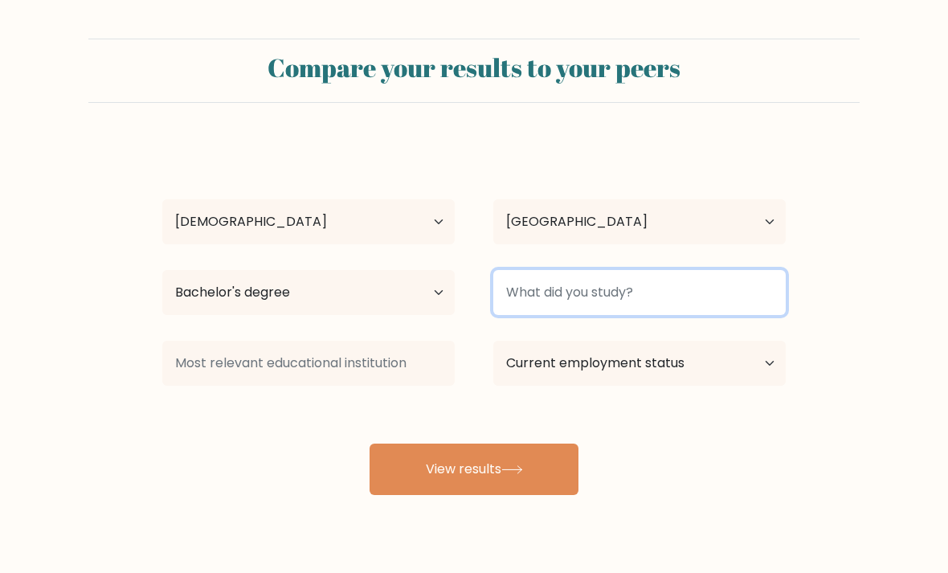
click at [720, 297] on input at bounding box center [639, 292] width 292 height 45
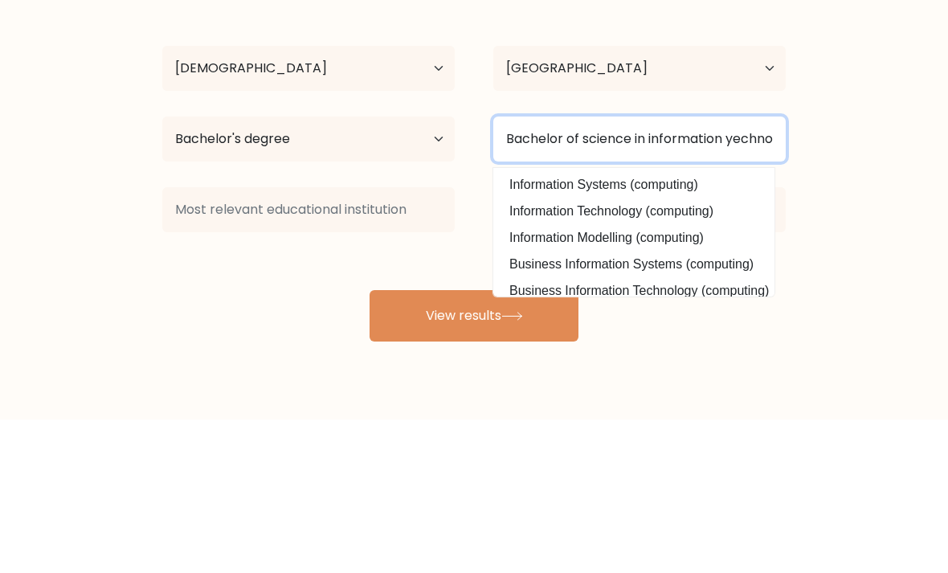
click at [709, 270] on input "Bachelor of science in information yechnology" at bounding box center [639, 292] width 292 height 45
type input "Bachelor of science in information technology"
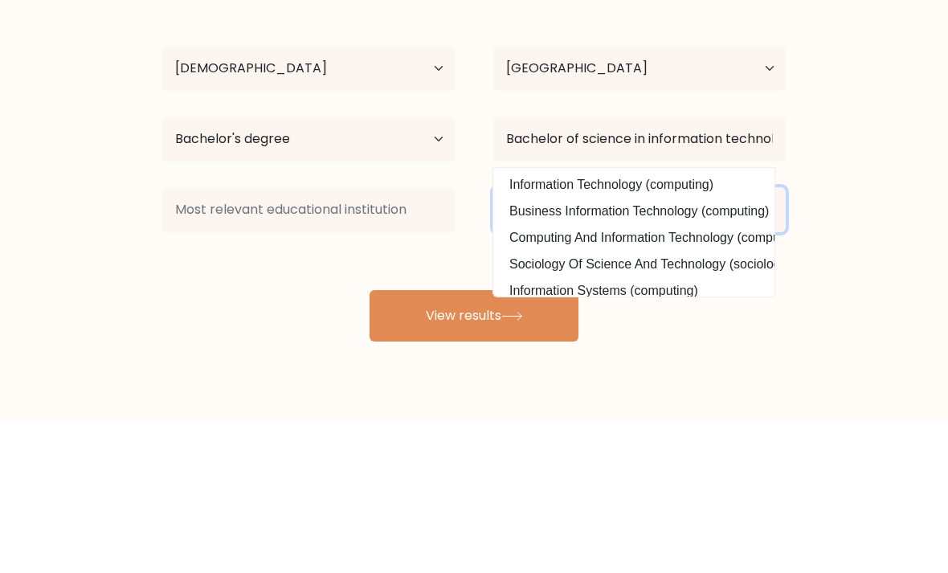
click at [778, 341] on select "Current employment status Employed Student Retired Other / prefer not to answer" at bounding box center [639, 363] width 292 height 45
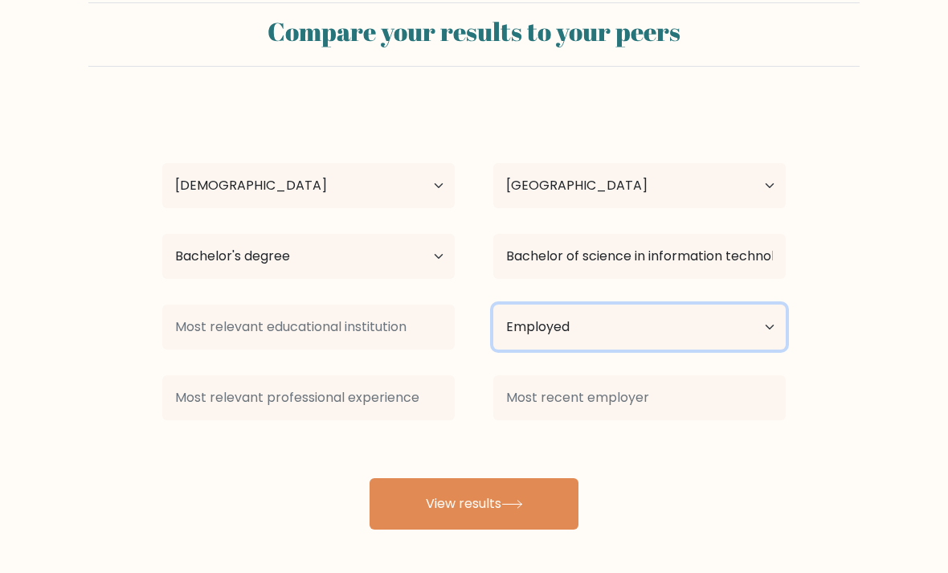
click at [770, 317] on select "Current employment status Employed Student Retired Other / prefer not to answer" at bounding box center [639, 327] width 292 height 45
select select "other"
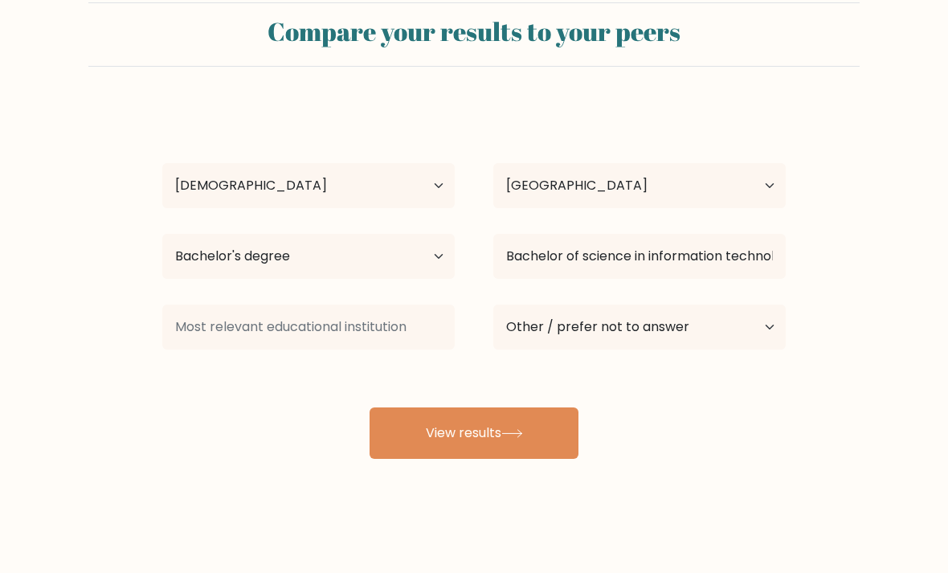
click at [558, 419] on button "View results" at bounding box center [474, 432] width 209 height 51
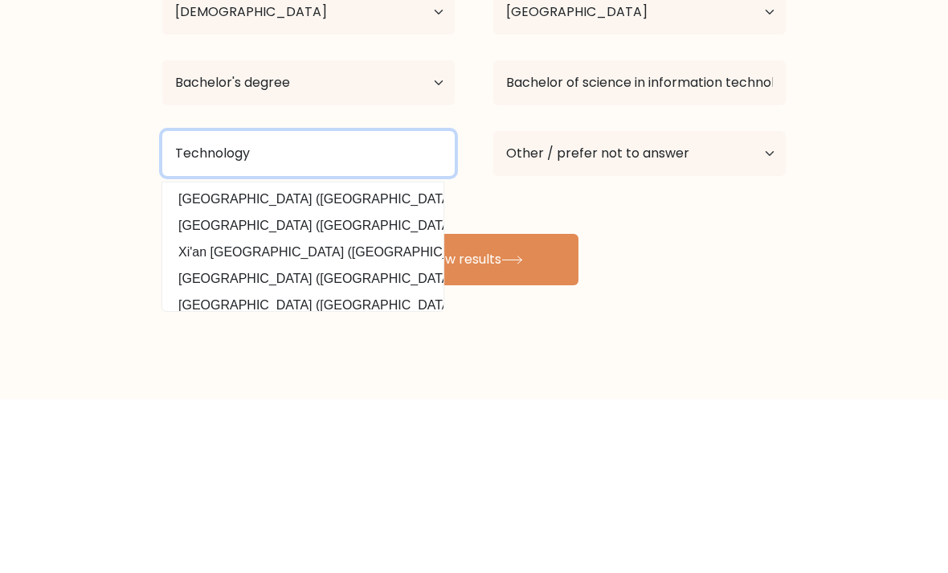
type input "Technology"
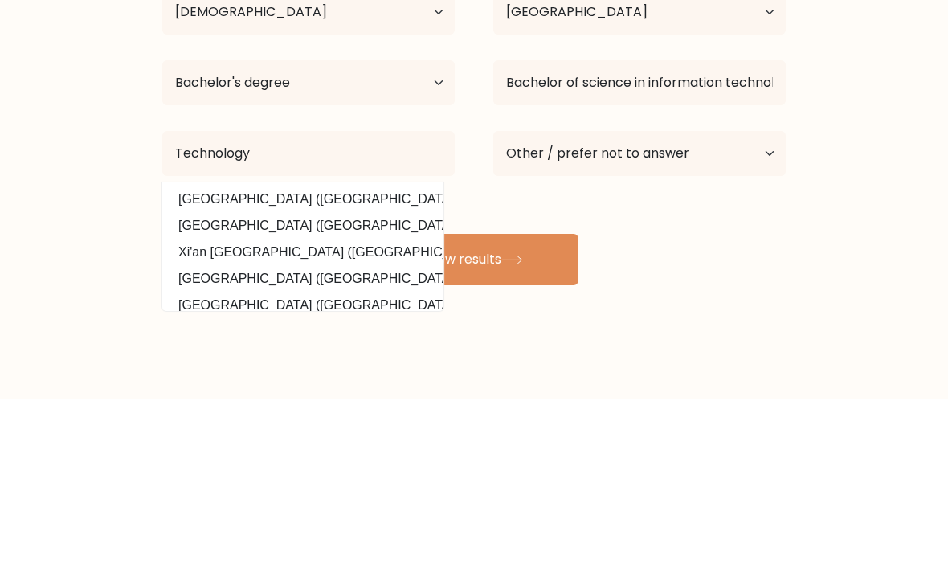
click at [560, 407] on button "View results" at bounding box center [474, 432] width 209 height 51
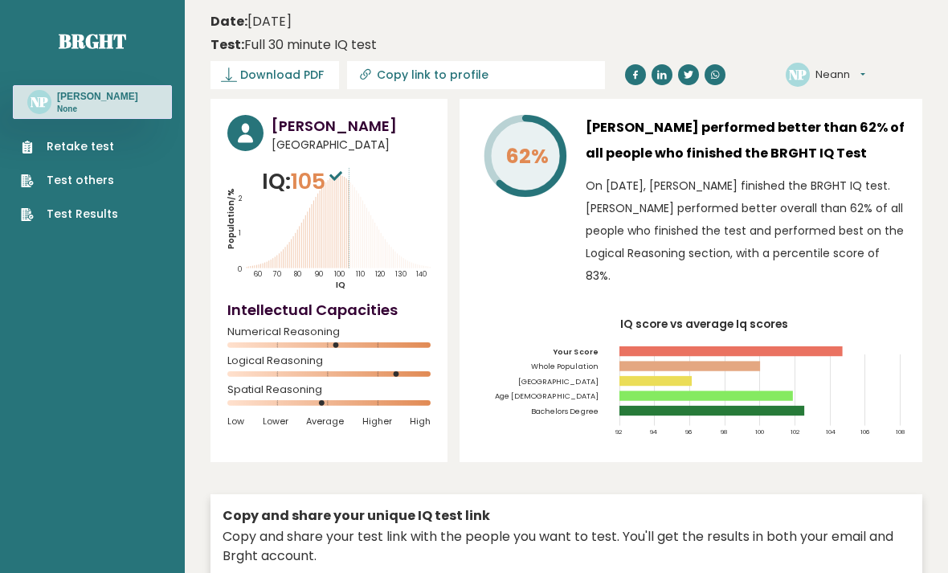
click at [312, 61] on link "Download PDF" at bounding box center [275, 75] width 129 height 28
